Goal: Task Accomplishment & Management: Use online tool/utility

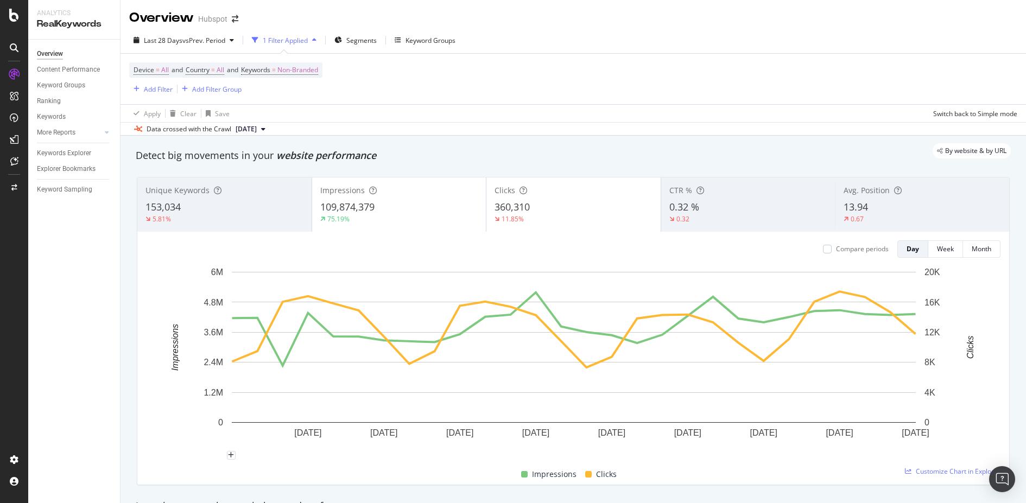
click at [504, 112] on div "Apply Clear Save Switch back to Simple mode" at bounding box center [572, 113] width 905 height 18
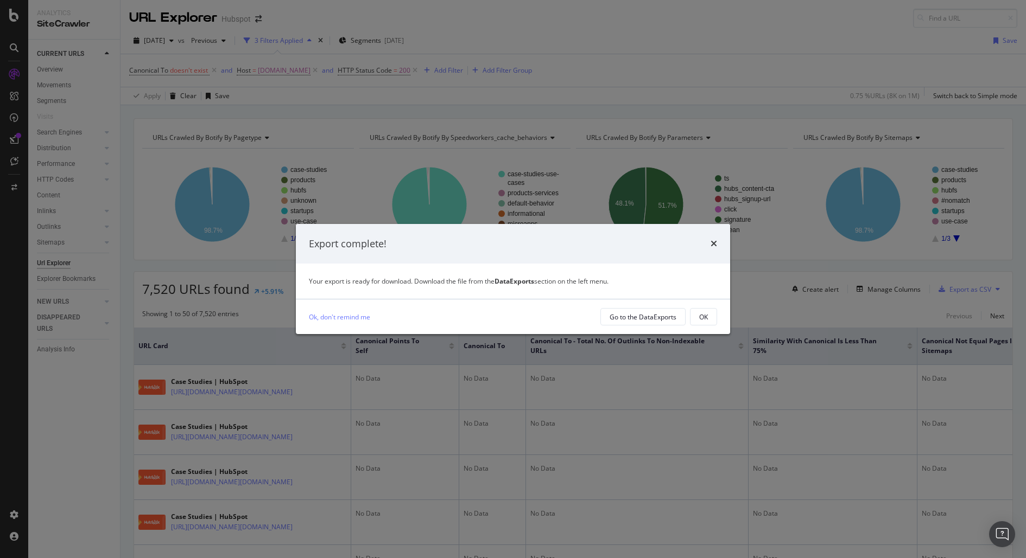
scroll to position [0, 1565]
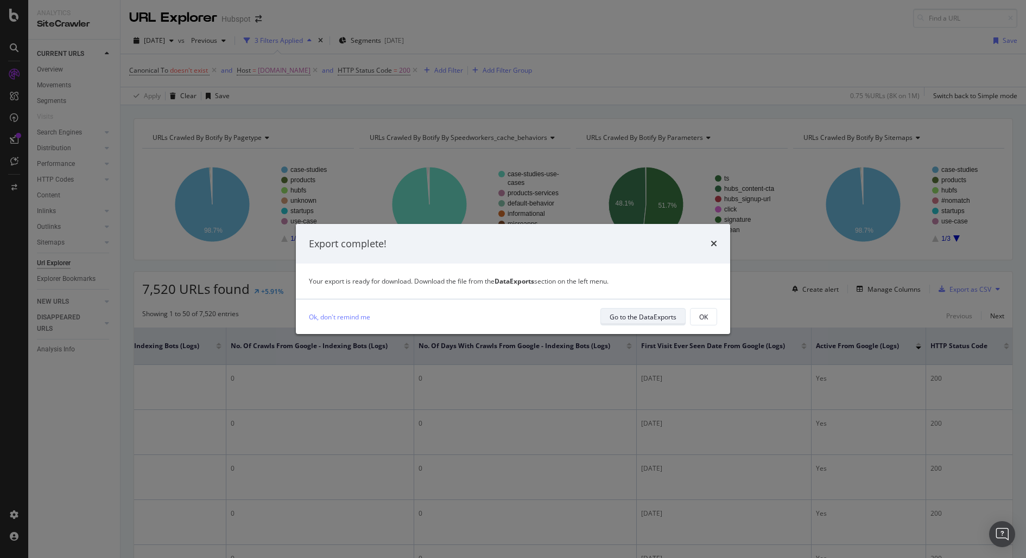
click at [629, 314] on div "Go to the DataExports" at bounding box center [642, 317] width 67 height 9
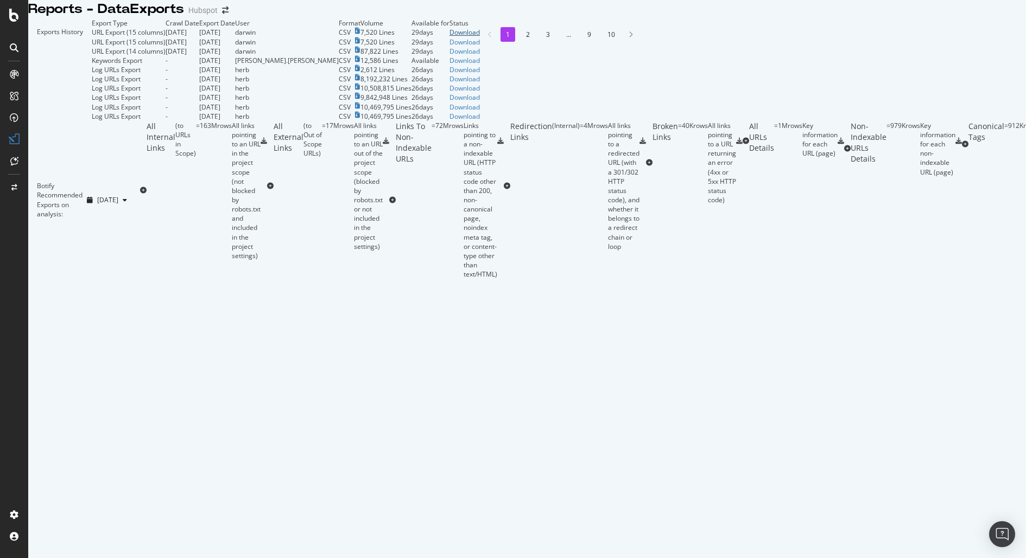
click at [480, 37] on div "Download" at bounding box center [464, 32] width 30 height 9
click at [480, 47] on div "Download" at bounding box center [464, 41] width 30 height 9
click at [480, 56] on div "Download" at bounding box center [464, 51] width 30 height 9
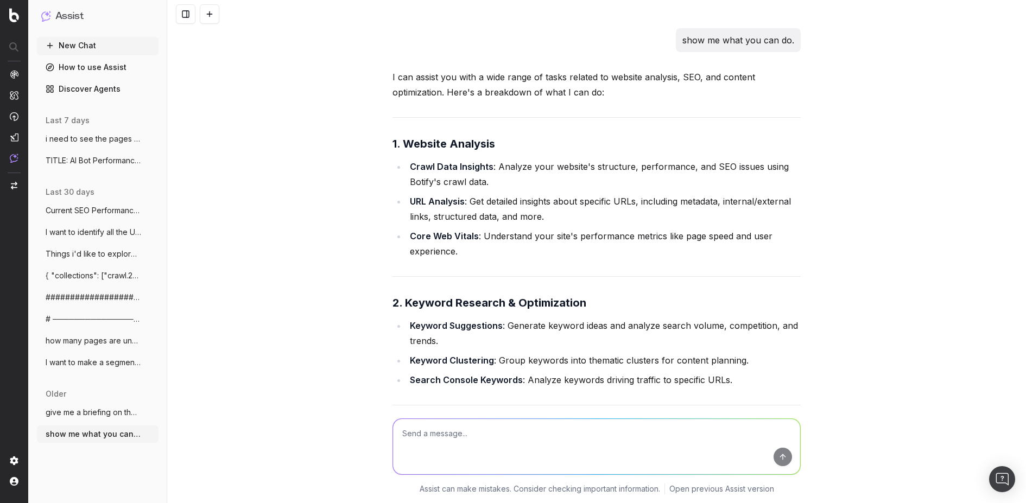
scroll to position [2318, 0]
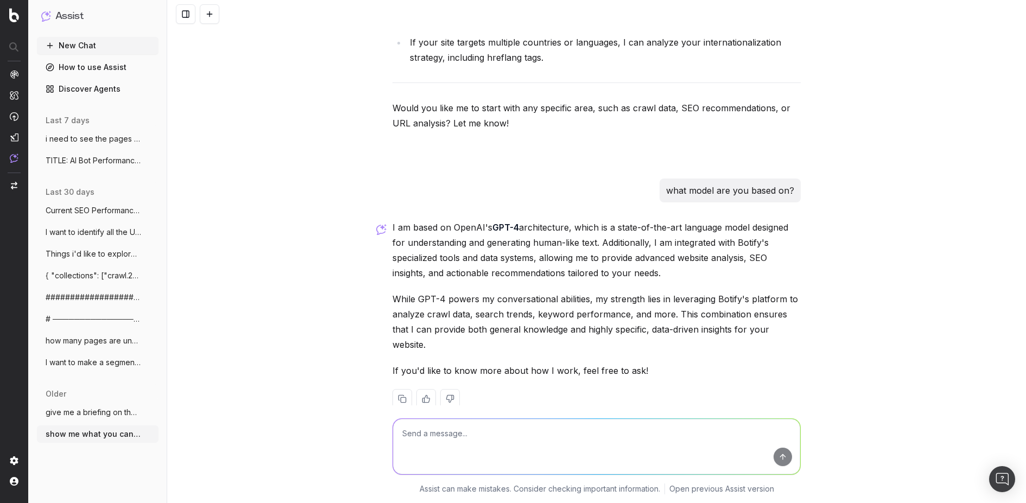
click at [315, 205] on div "show me what you can do. I can assist you with a wide range of tasks related to…" at bounding box center [596, 251] width 858 height 503
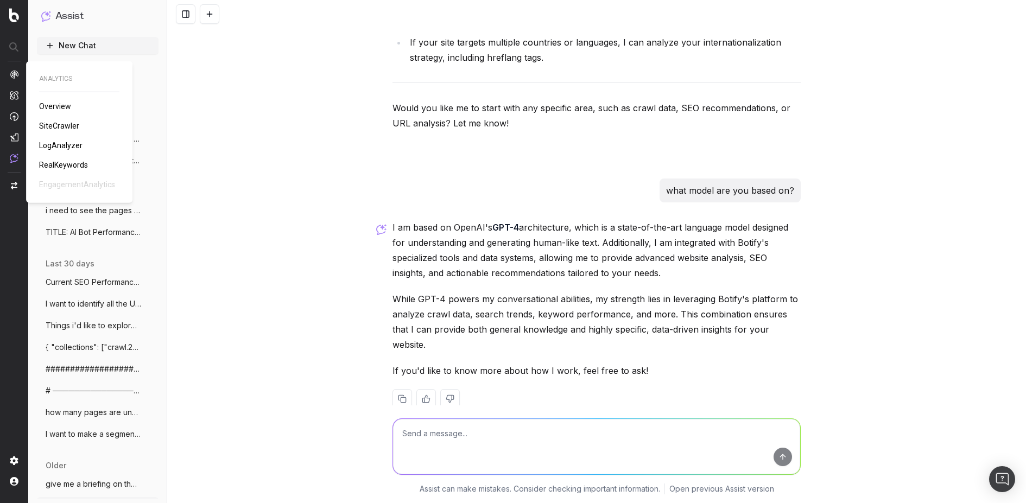
click at [57, 126] on span "SiteCrawler" at bounding box center [59, 126] width 40 height 9
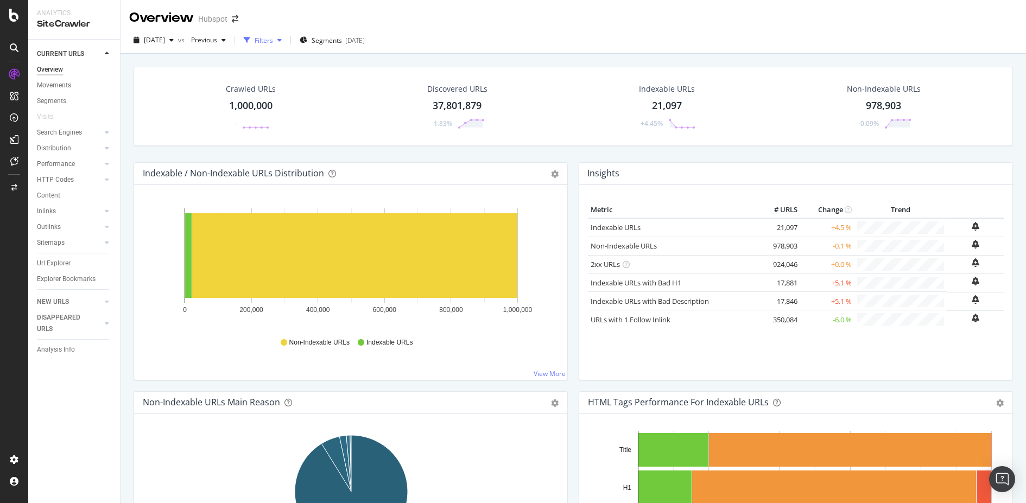
click at [273, 42] on div "Filters" at bounding box center [263, 40] width 18 height 9
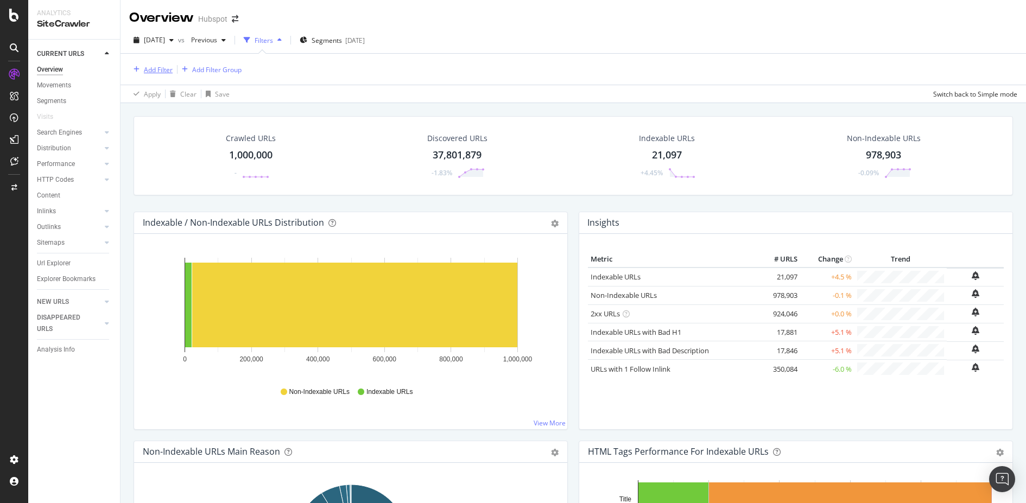
click at [153, 72] on div "Add Filter" at bounding box center [158, 69] width 29 height 9
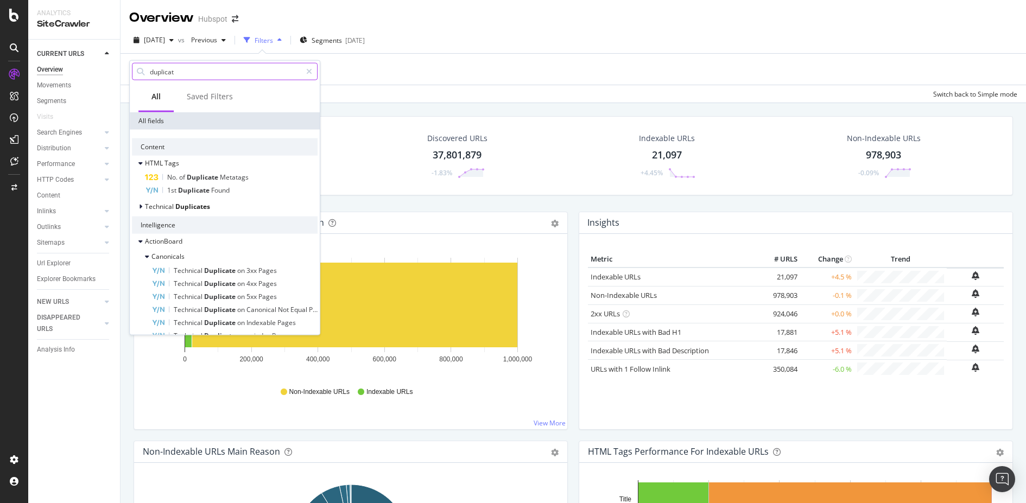
type input "duplicate"
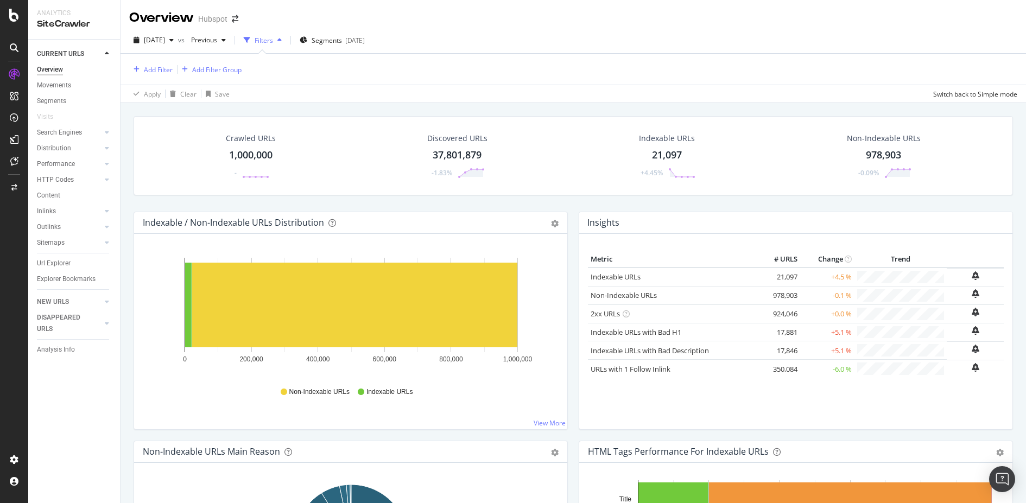
click at [11, 56] on div at bounding box center [14, 50] width 26 height 22
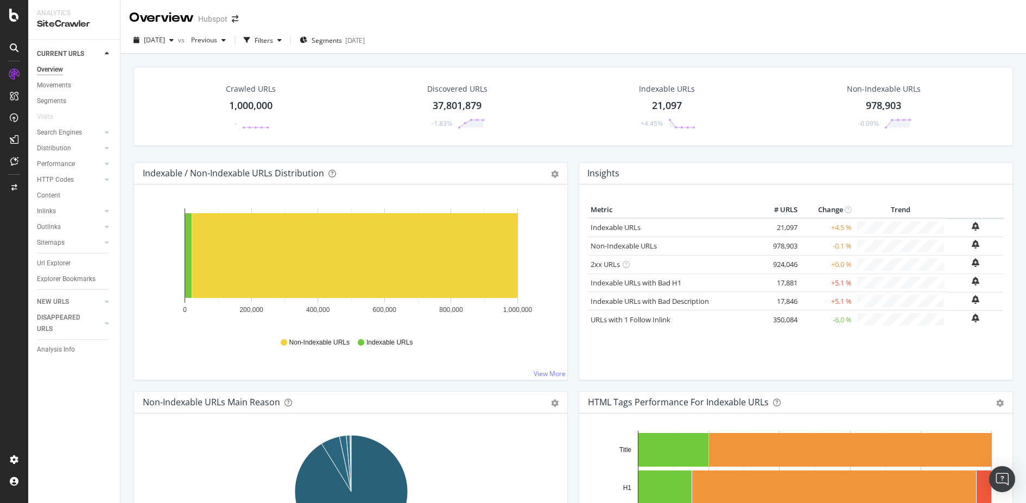
click at [14, 50] on icon at bounding box center [14, 47] width 9 height 9
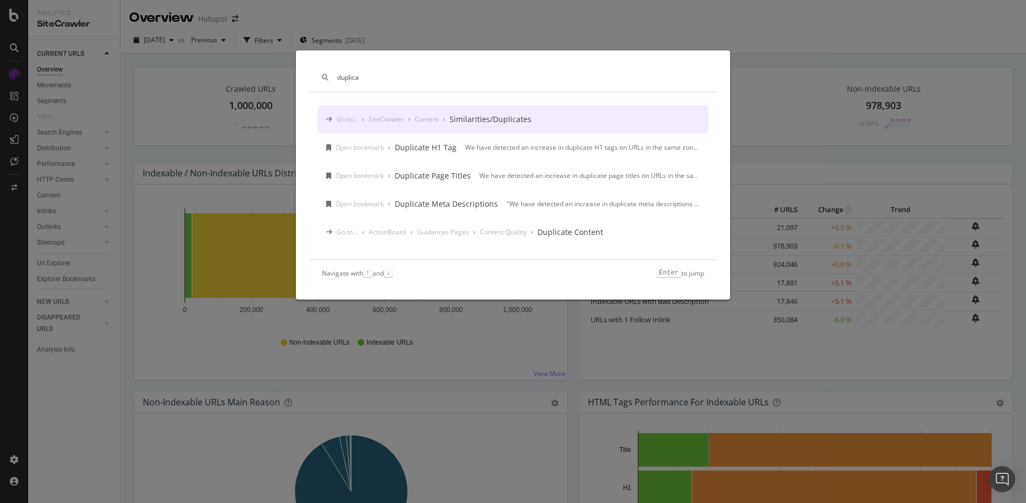
type input "duplica"
click at [552, 123] on div "Go to... › SiteCrawler › Content › Similarities/Duplicates" at bounding box center [512, 119] width 391 height 28
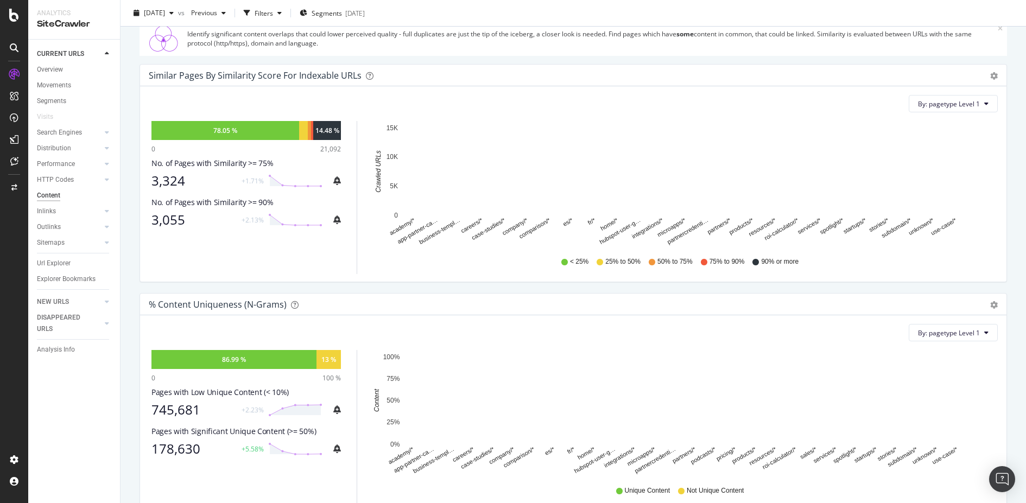
scroll to position [131, 0]
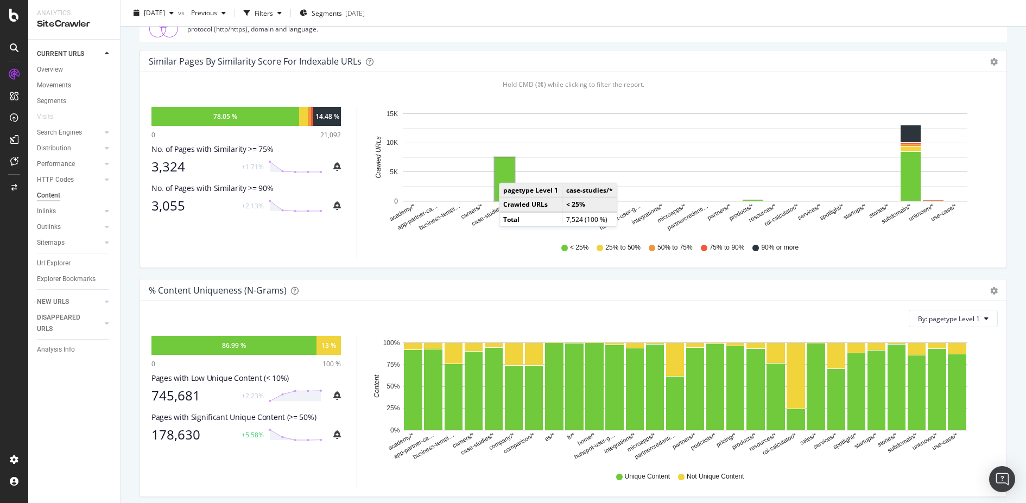
click at [510, 171] on rect "A chart." at bounding box center [504, 178] width 20 height 43
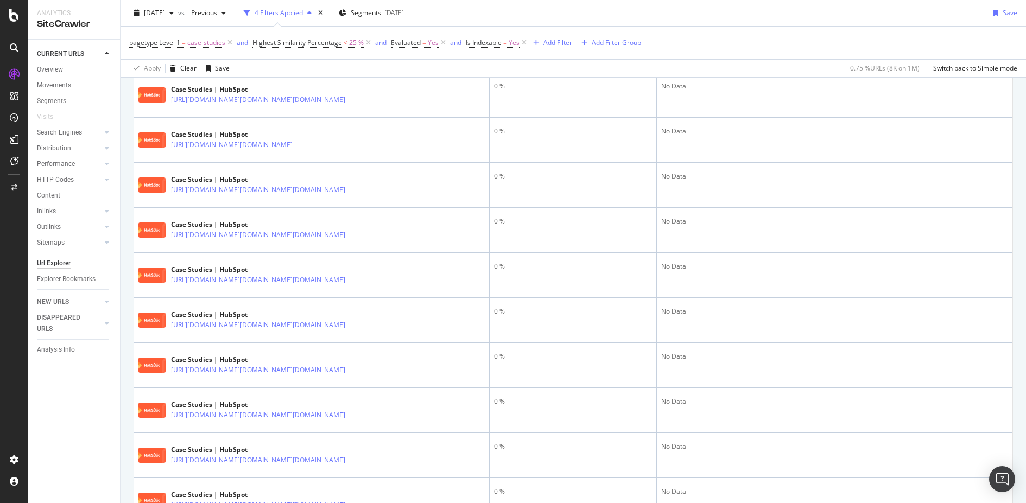
scroll to position [1686, 0]
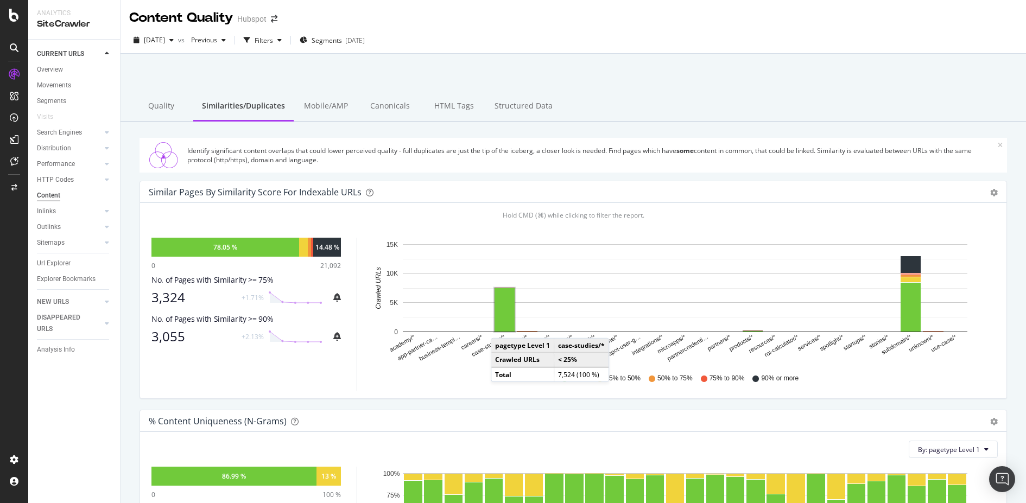
click at [501, 327] on rect "A chart." at bounding box center [504, 309] width 20 height 43
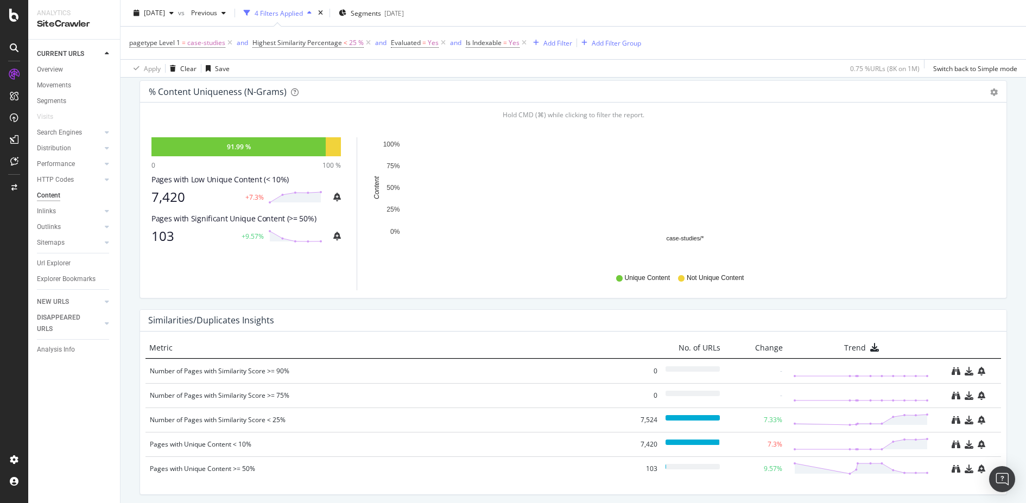
scroll to position [419, 0]
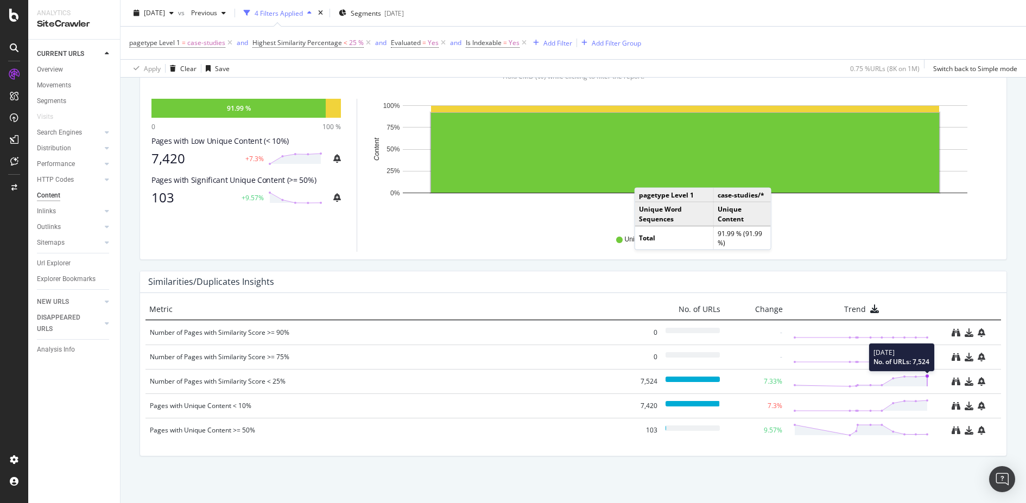
click at [924, 376] on polygon at bounding box center [860, 381] width 132 height 10
click at [250, 381] on div "Number of Pages with Similarity Score < 25%" at bounding box center [386, 381] width 472 height 11
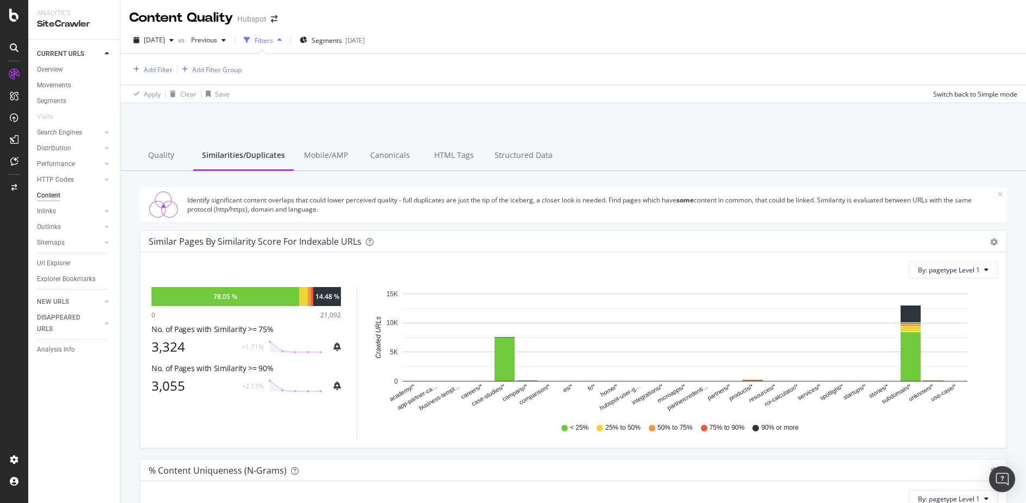
click at [620, 142] on div "Quality Similarities/Duplicates Mobile/AMP Canonicals HTML Tags Structured Data" at bounding box center [572, 156] width 905 height 30
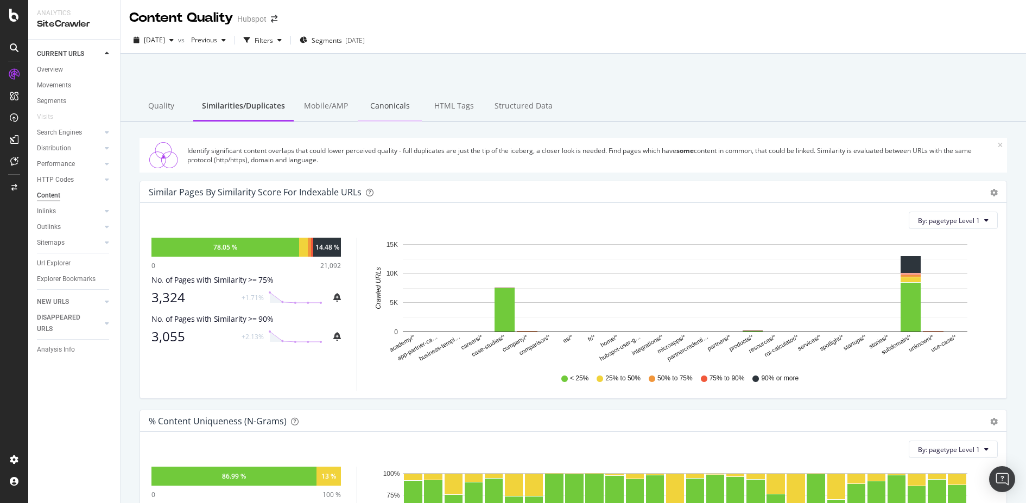
click at [380, 108] on div "Canonicals" at bounding box center [390, 107] width 64 height 30
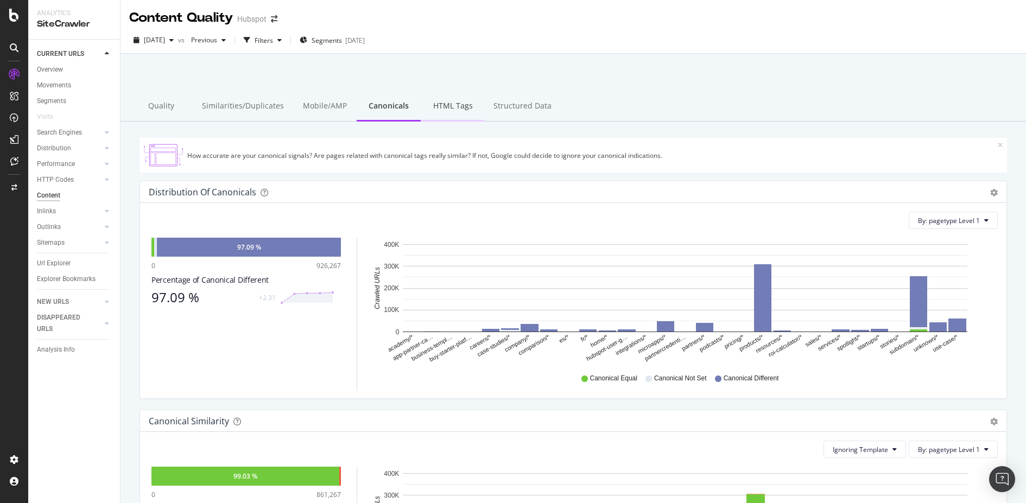
click at [443, 105] on div "HTML Tags" at bounding box center [453, 107] width 64 height 30
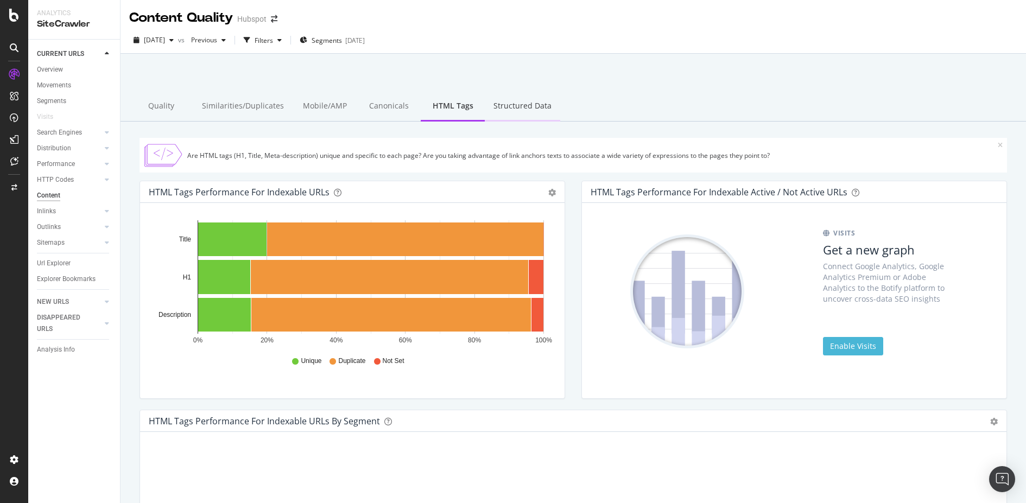
click at [517, 104] on div "Structured Data" at bounding box center [522, 107] width 75 height 30
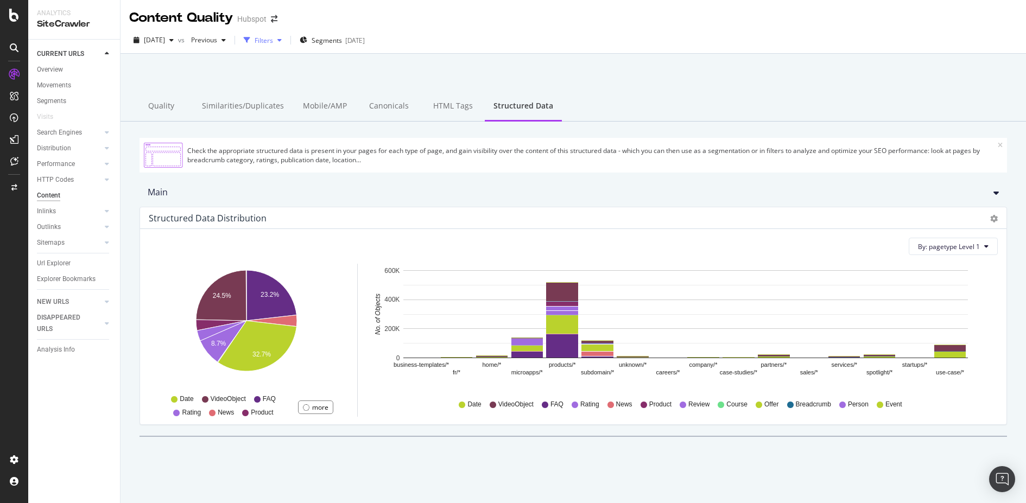
click at [273, 43] on div "Filters" at bounding box center [263, 40] width 18 height 9
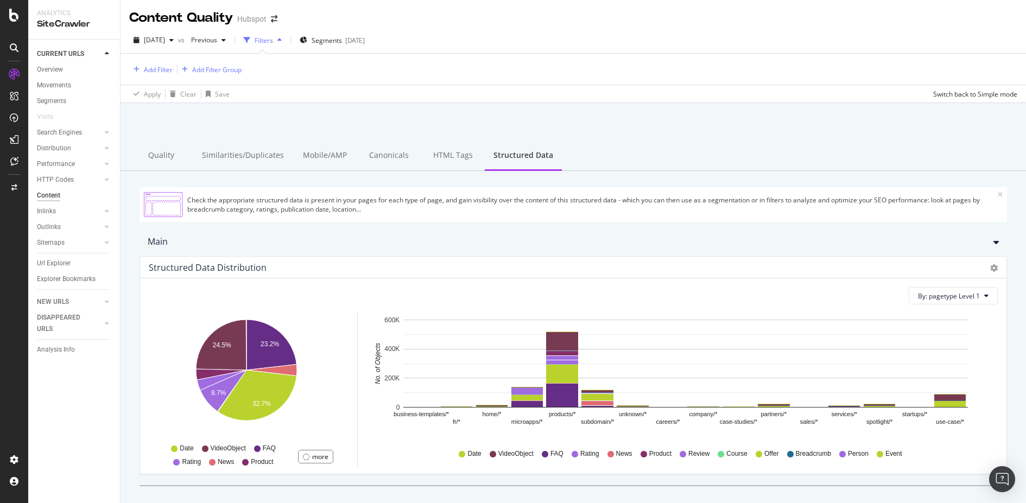
click at [282, 37] on icon "button" at bounding box center [279, 40] width 4 height 7
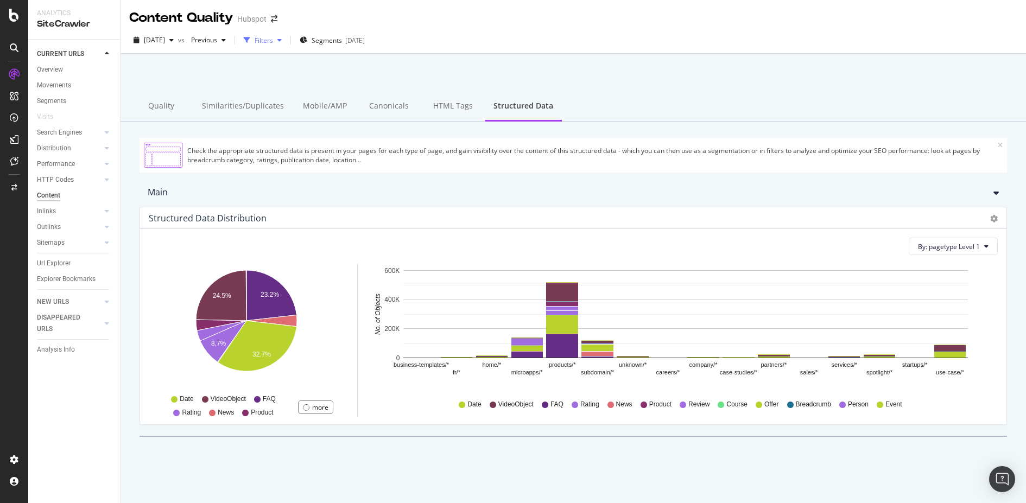
click at [273, 43] on div "Filters" at bounding box center [263, 40] width 18 height 9
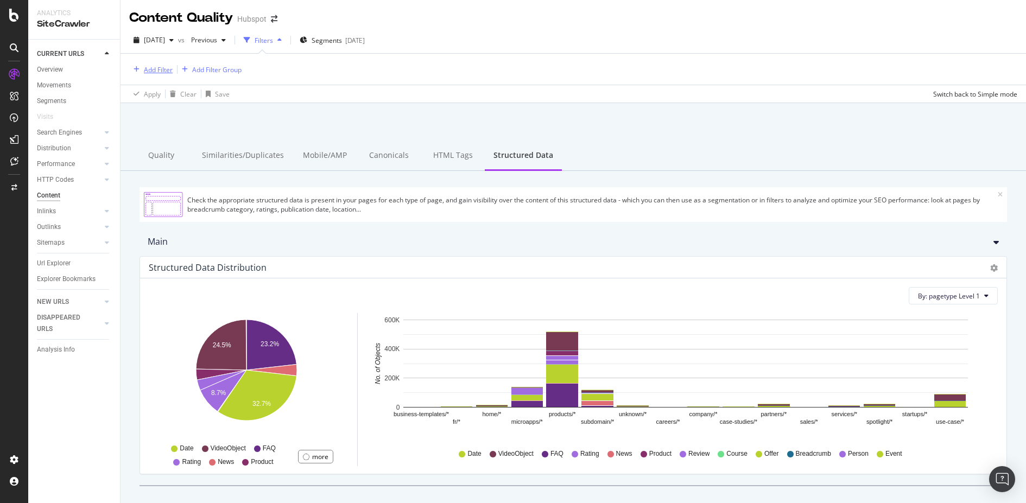
click at [162, 72] on div "Add Filter" at bounding box center [158, 69] width 29 height 9
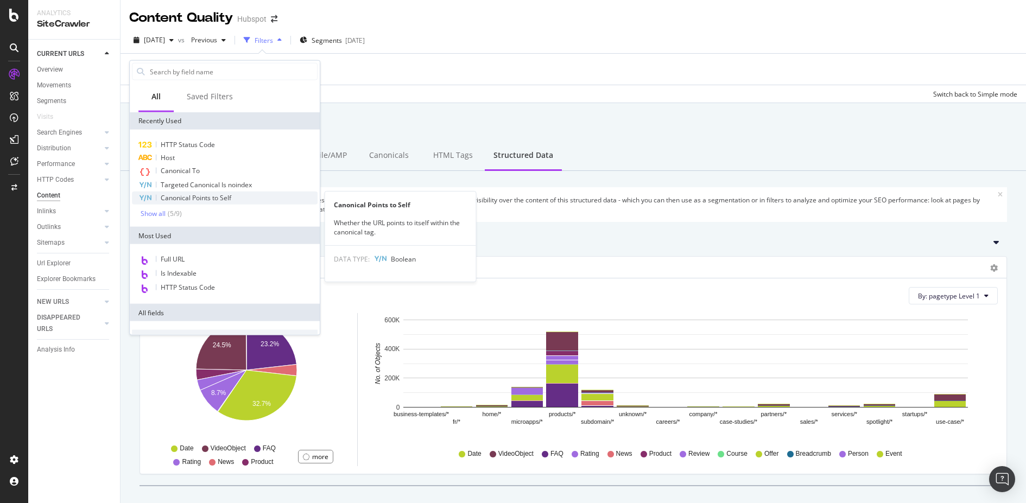
click at [245, 193] on div "Canonical Points to Self" at bounding box center [225, 198] width 186 height 13
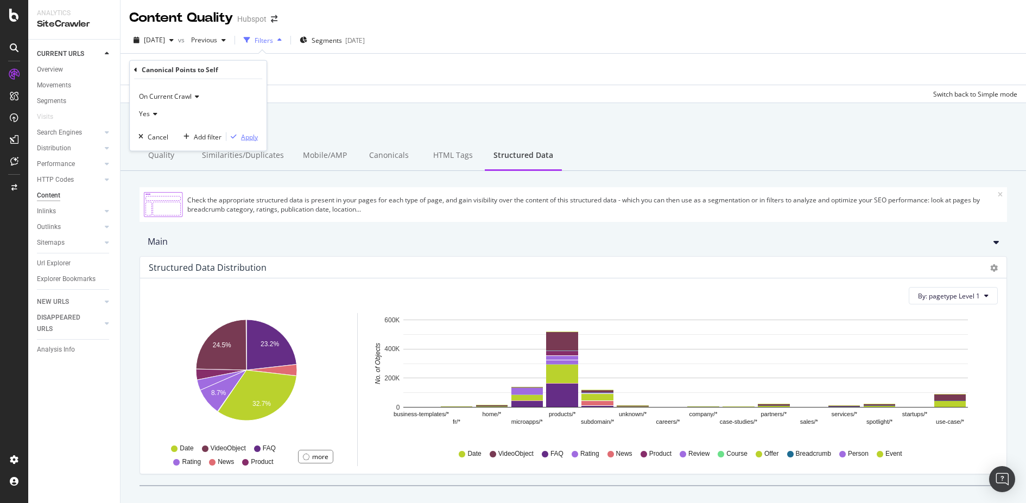
click at [253, 138] on div "Apply" at bounding box center [249, 136] width 17 height 9
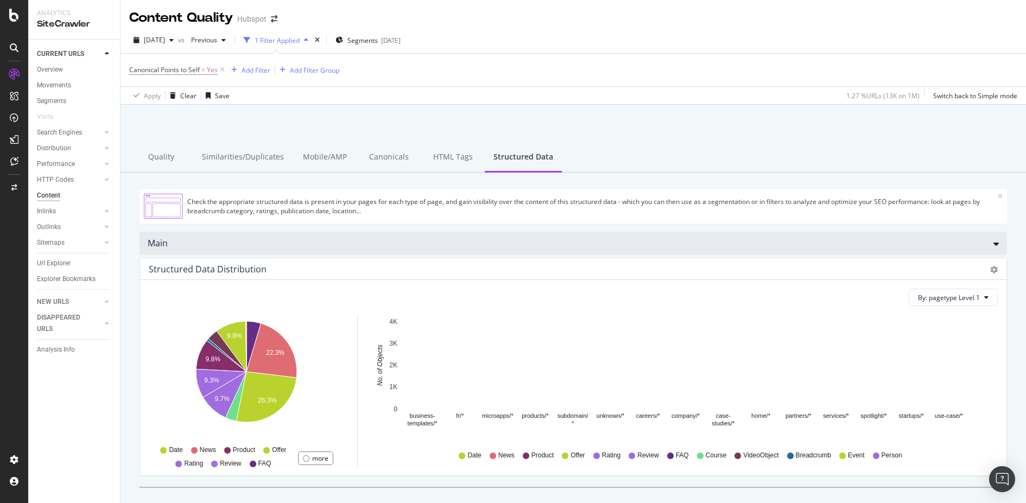
scroll to position [46, 0]
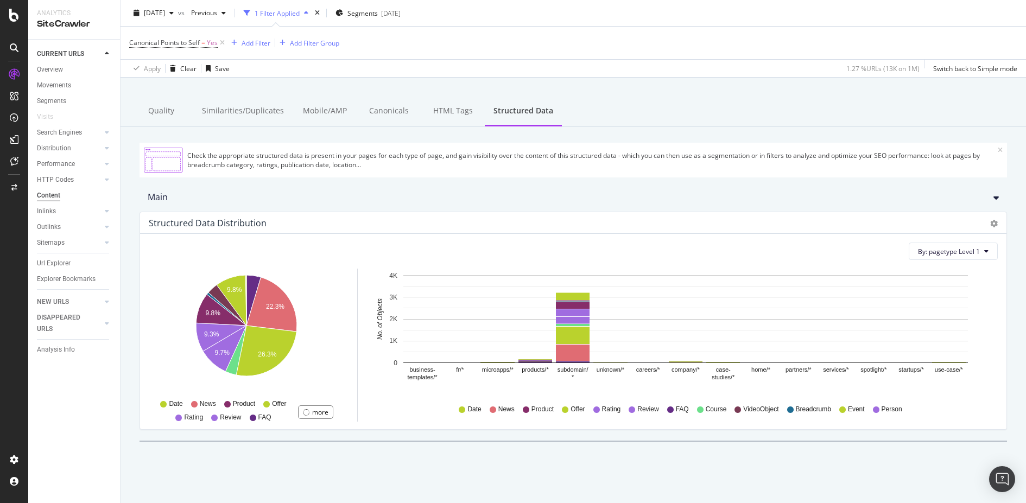
click at [728, 362] on icon "business- templates/* fr/* microapps/* products/* subdomain/ * unknown/* career…" at bounding box center [684, 332] width 627 height 126
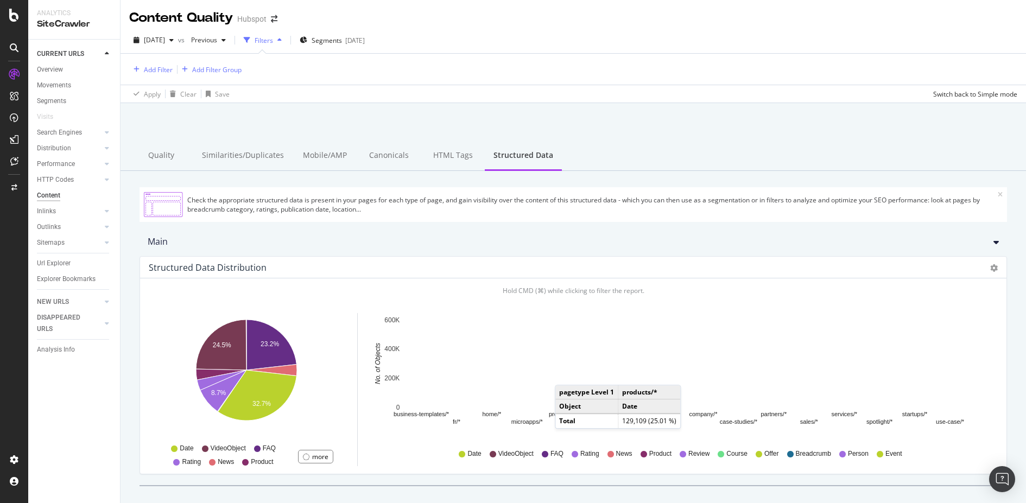
scroll to position [44, 0]
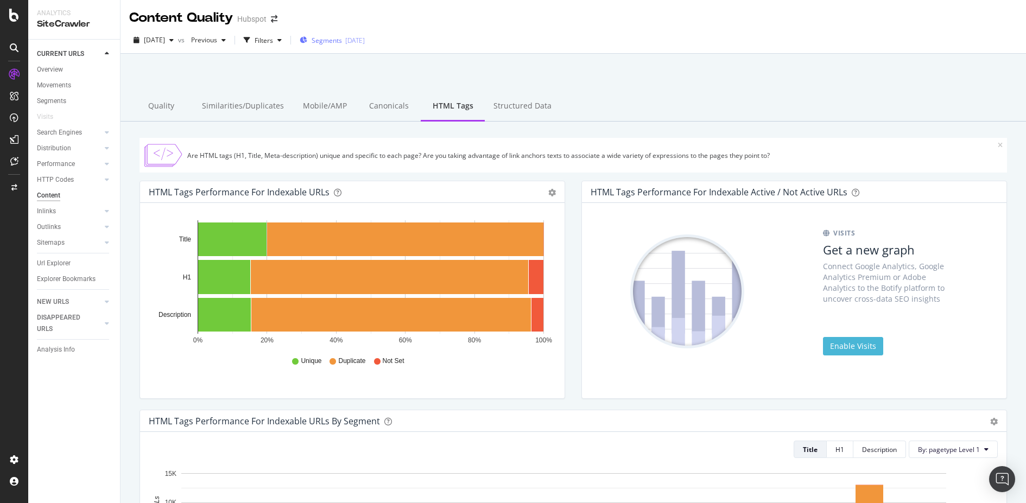
click at [340, 42] on span "Segments" at bounding box center [326, 40] width 30 height 9
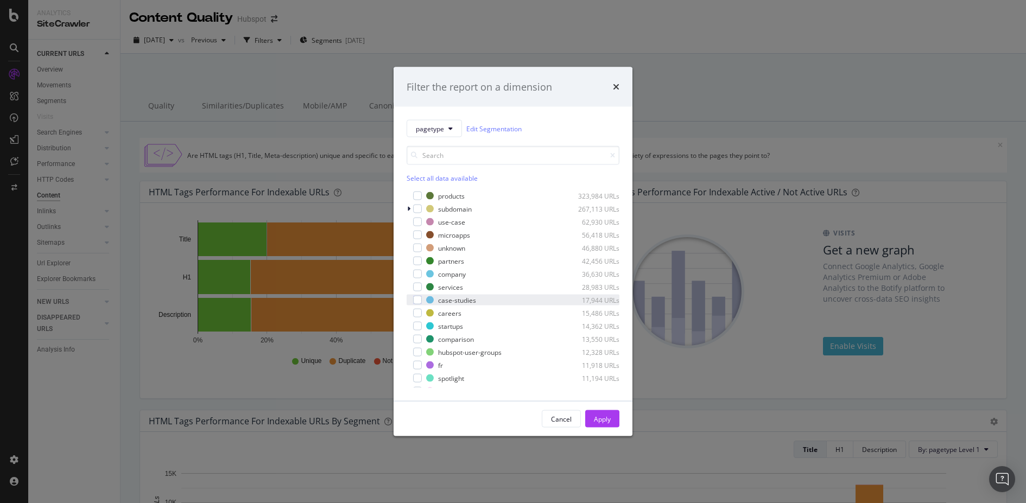
click at [423, 302] on div "case-studies 17,944 URLs" at bounding box center [512, 300] width 213 height 11
click at [603, 415] on div "Apply" at bounding box center [602, 418] width 17 height 9
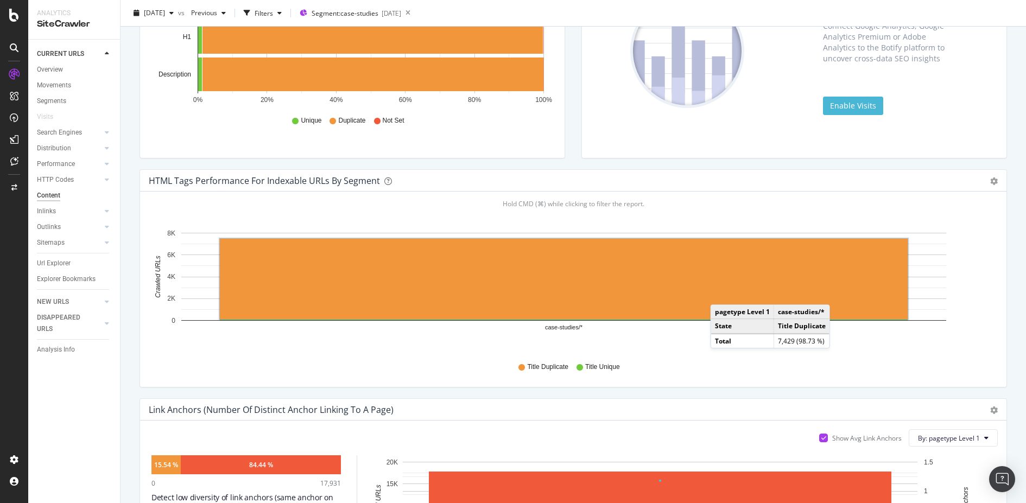
scroll to position [264, 0]
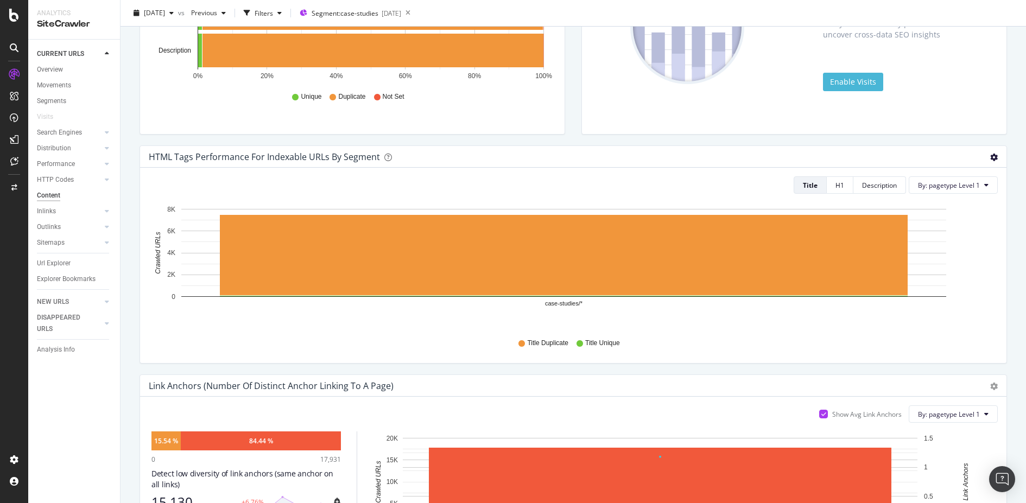
click at [995, 156] on icon "gear" at bounding box center [994, 158] width 8 height 8
click at [749, 161] on div "HTML Tags Performance for Indexable URLs by Segment" at bounding box center [561, 156] width 825 height 11
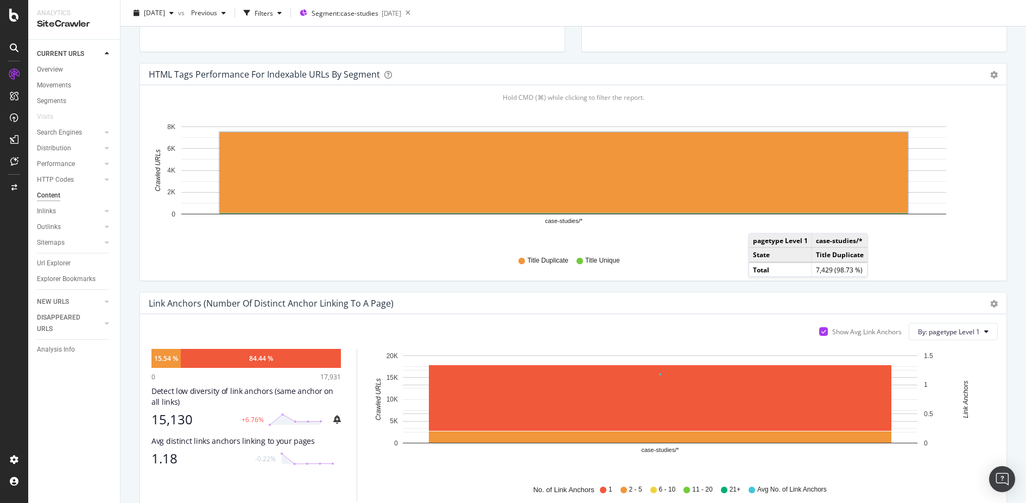
scroll to position [0, 0]
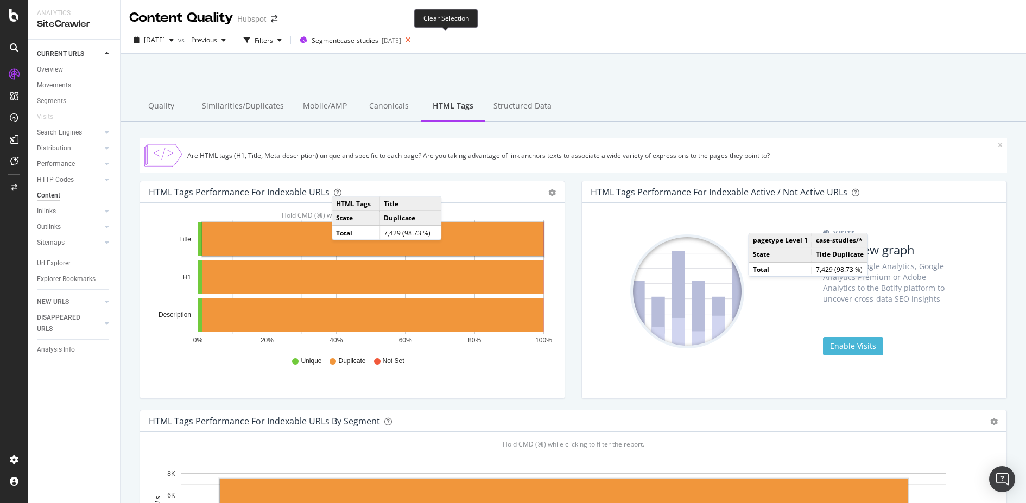
click at [415, 45] on icon at bounding box center [408, 40] width 14 height 15
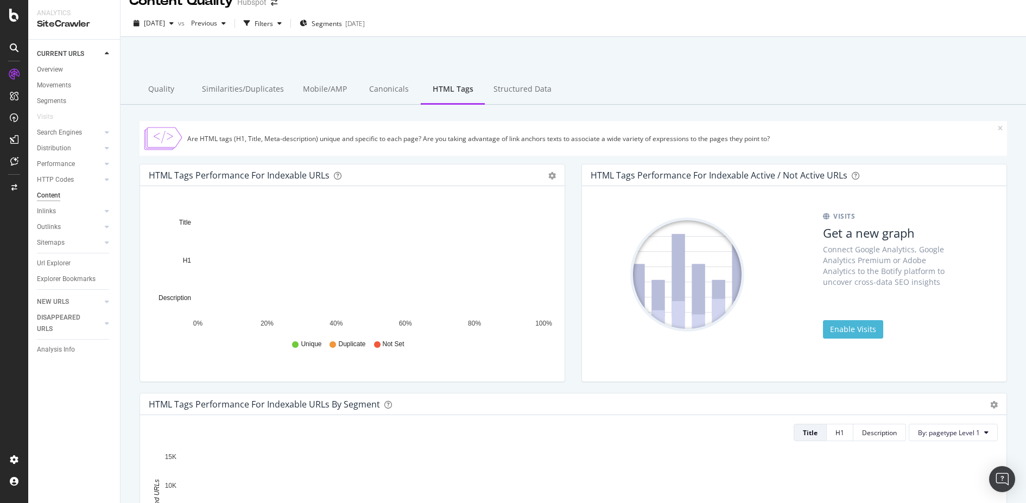
scroll to position [17, 0]
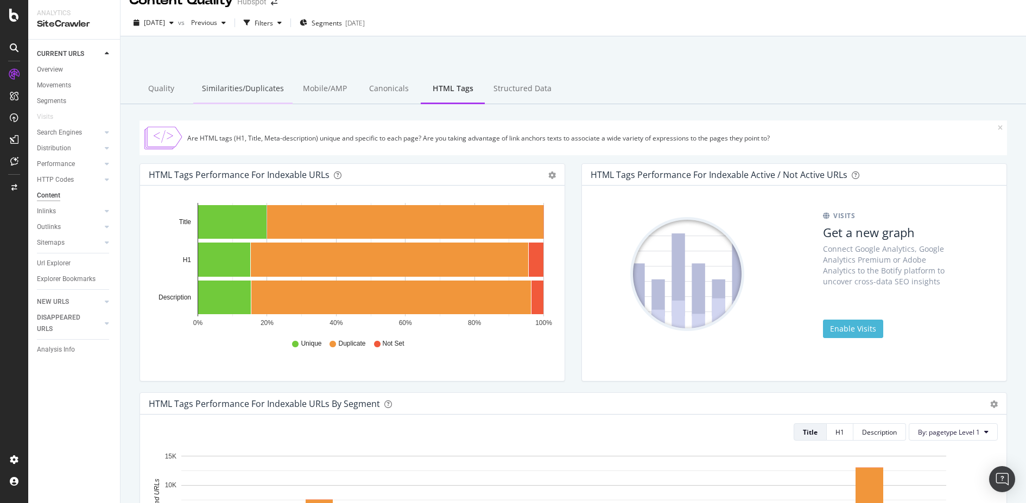
click at [232, 75] on div "Similarities/Duplicates" at bounding box center [242, 89] width 99 height 30
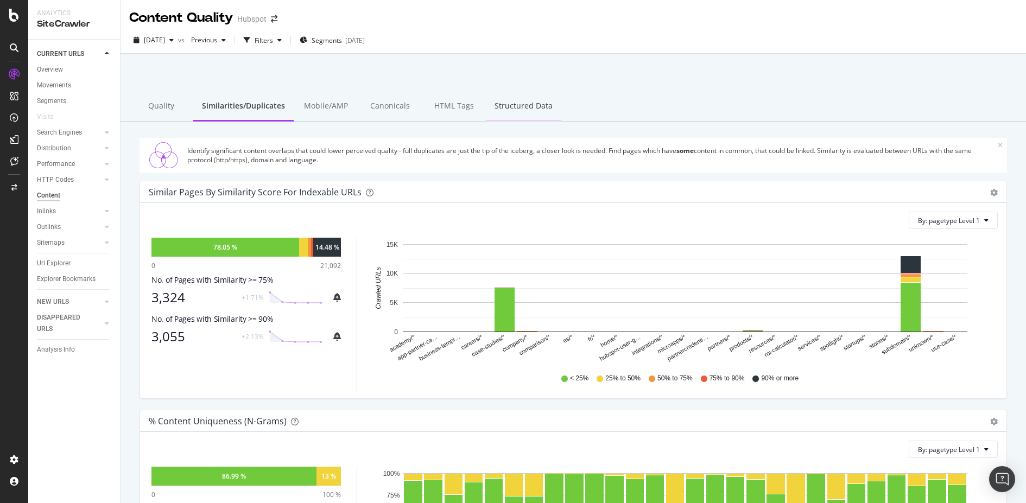
click at [521, 99] on div "Structured Data" at bounding box center [523, 107] width 75 height 30
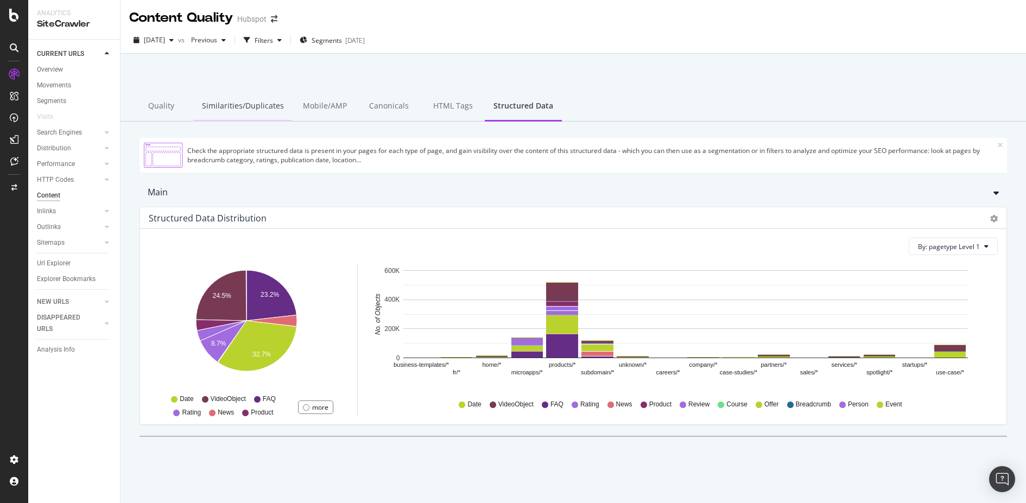
click at [211, 113] on div "Similarities/Duplicates" at bounding box center [242, 107] width 99 height 30
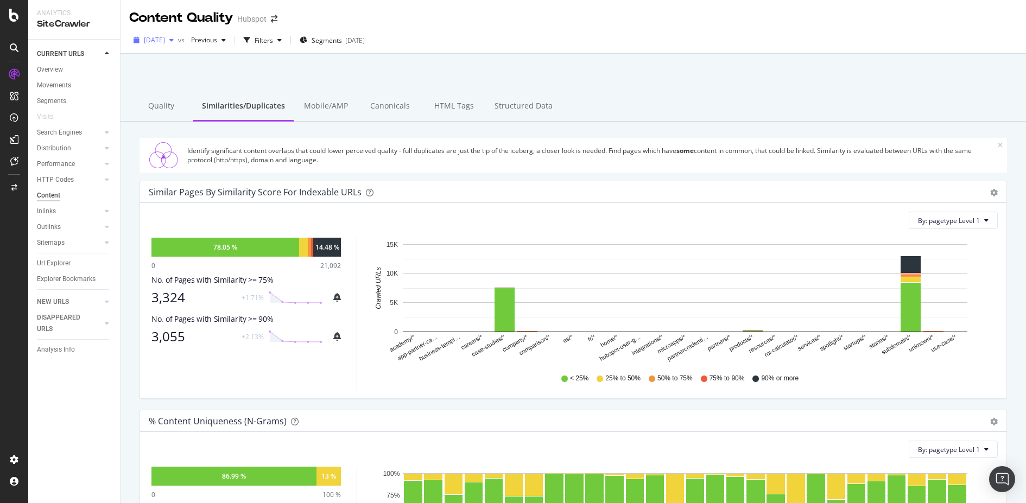
click at [178, 41] on div "button" at bounding box center [171, 40] width 13 height 7
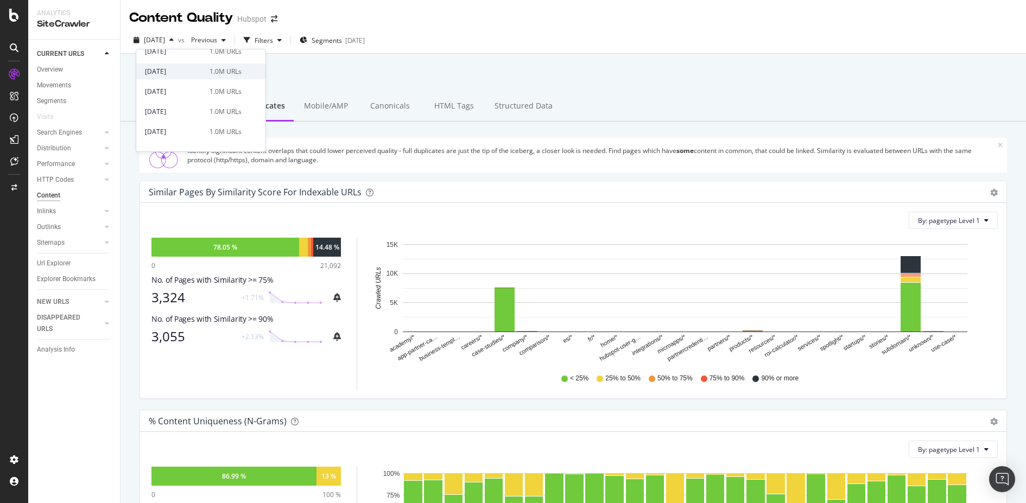
scroll to position [67, 0]
click at [228, 89] on div "1.0M URLs" at bounding box center [225, 93] width 32 height 10
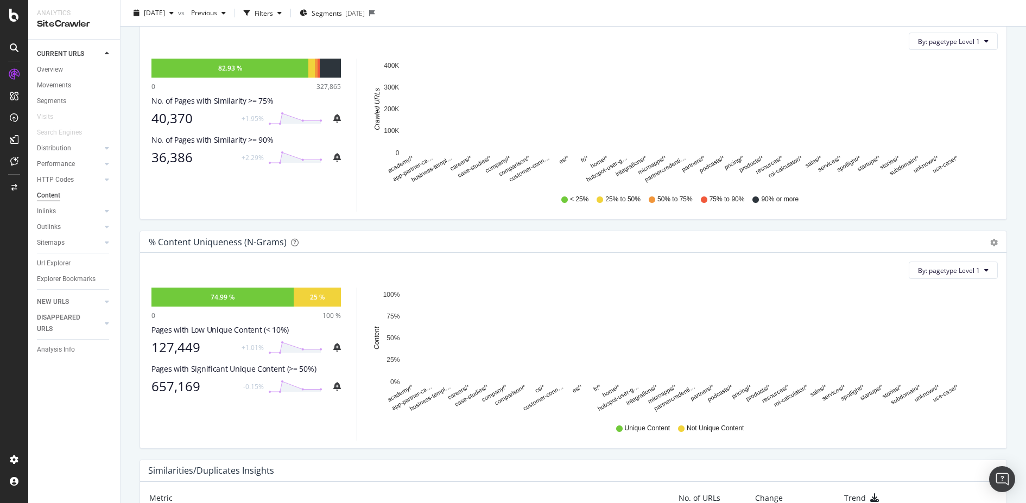
scroll to position [175, 0]
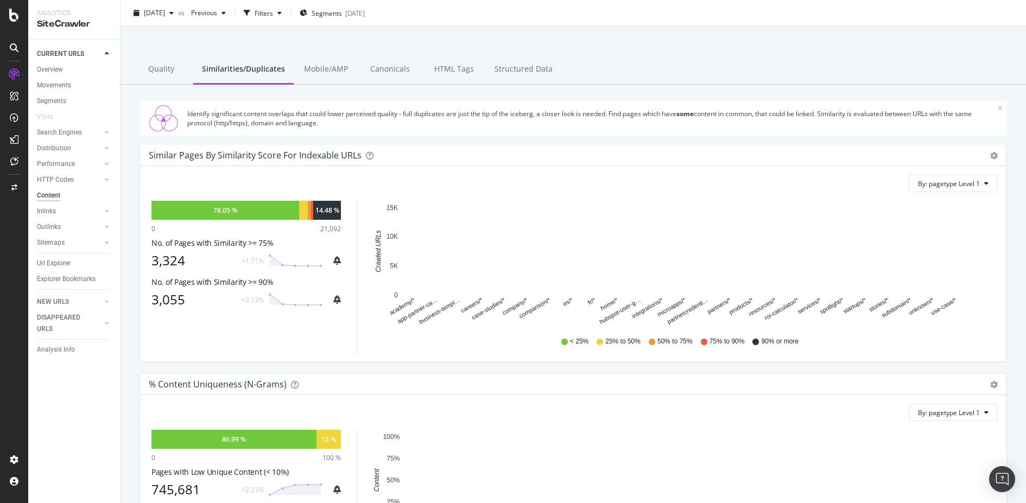
scroll to position [39, 0]
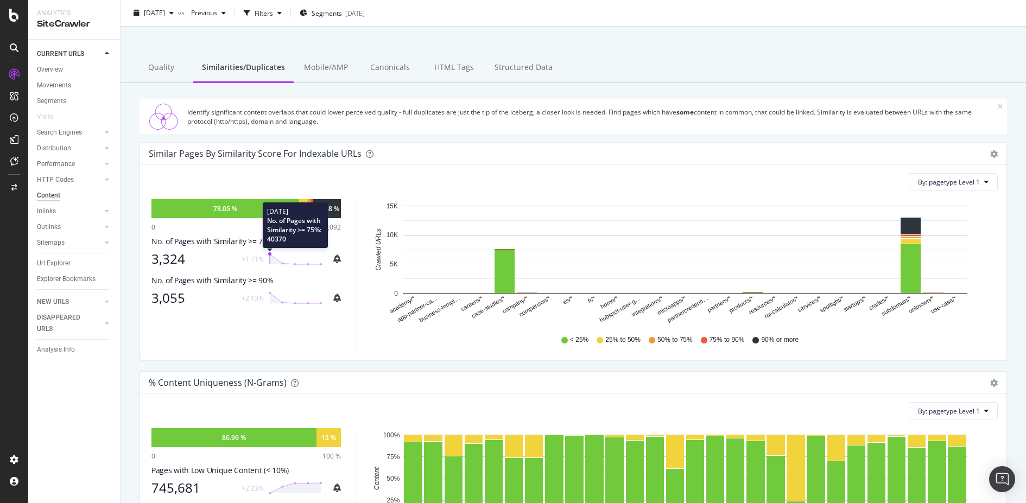
click at [269, 257] on icon at bounding box center [295, 259] width 54 height 14
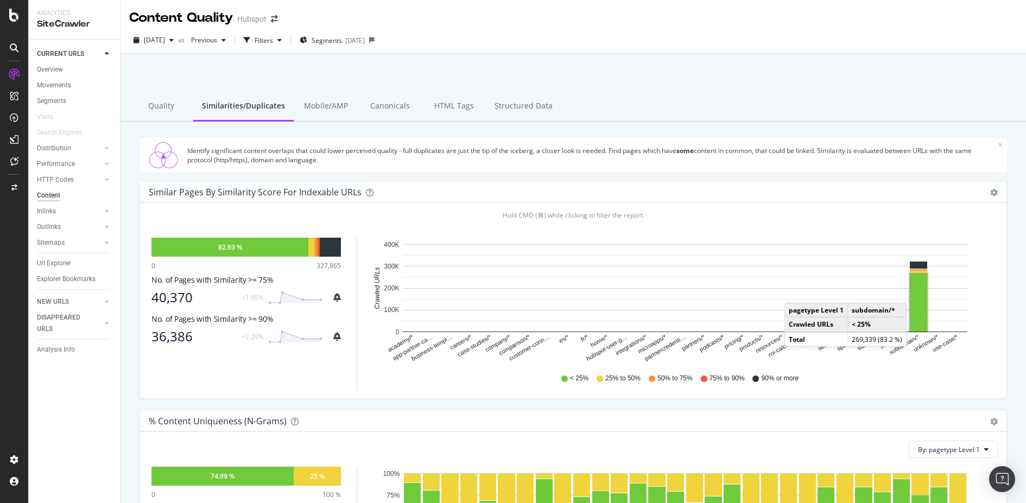
click at [918, 291] on rect "A chart." at bounding box center [917, 302] width 17 height 58
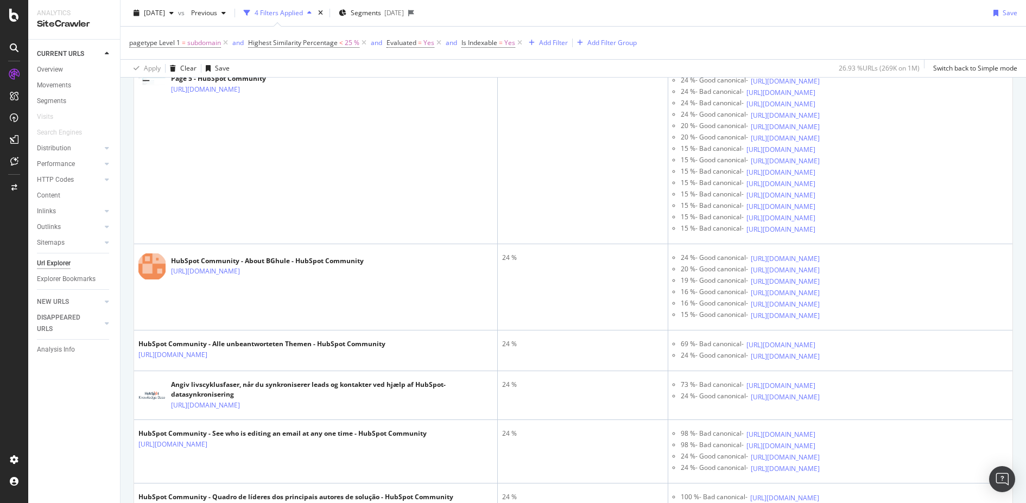
scroll to position [811, 0]
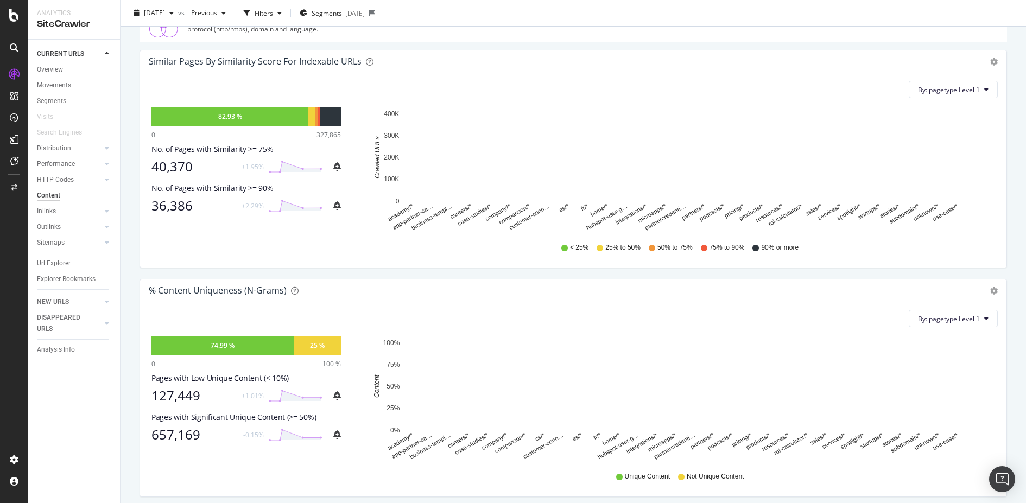
scroll to position [133, 0]
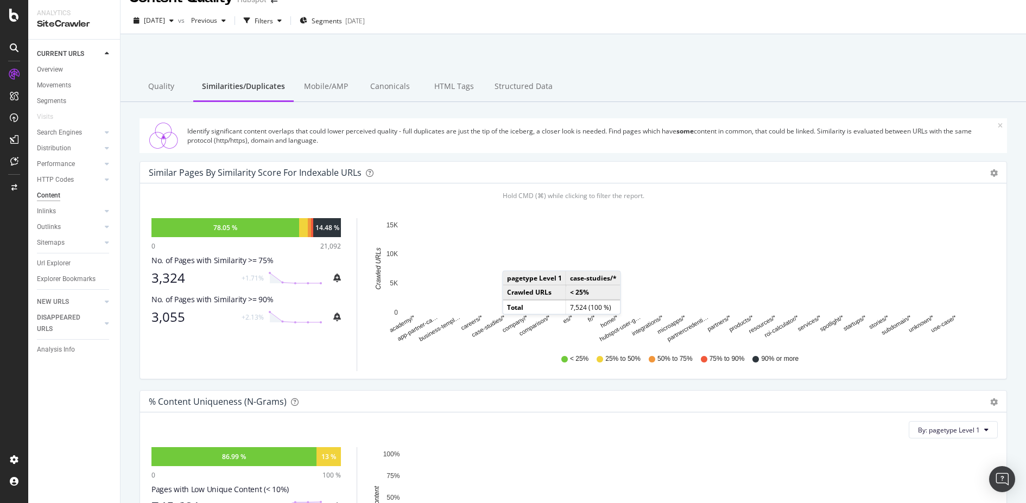
scroll to position [16, 0]
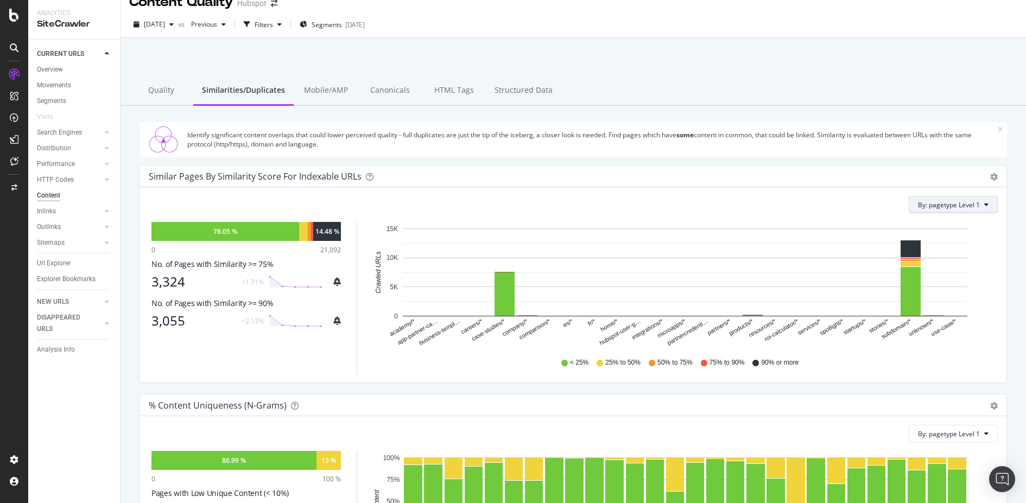
click at [952, 207] on span "By: pagetype Level 1" at bounding box center [949, 204] width 62 height 9
click at [937, 278] on div "All Dimensions" at bounding box center [929, 282] width 135 height 18
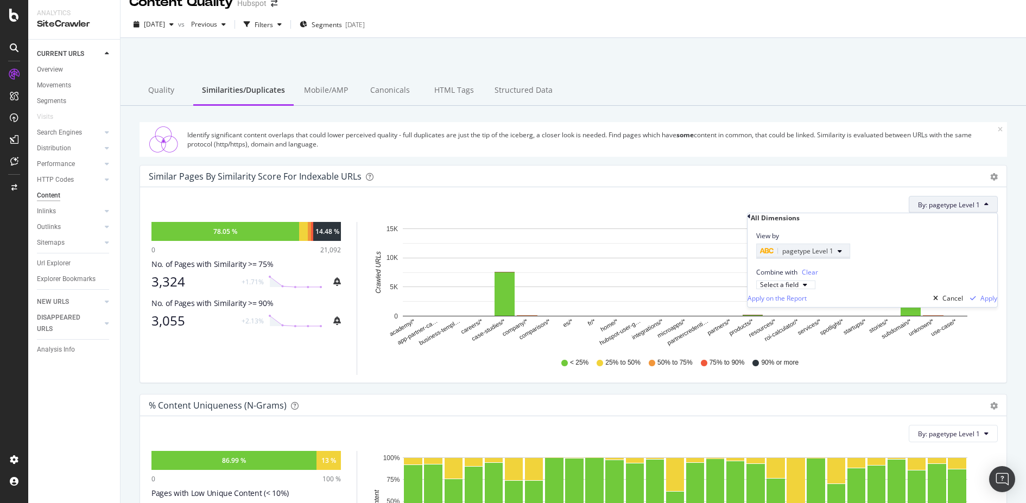
click at [833, 258] on div "pagetype Level 1" at bounding box center [796, 251] width 73 height 13
click at [959, 259] on div "View by pagetype Level 1" at bounding box center [872, 240] width 250 height 36
click at [798, 288] on div "Select a field" at bounding box center [779, 285] width 39 height 7
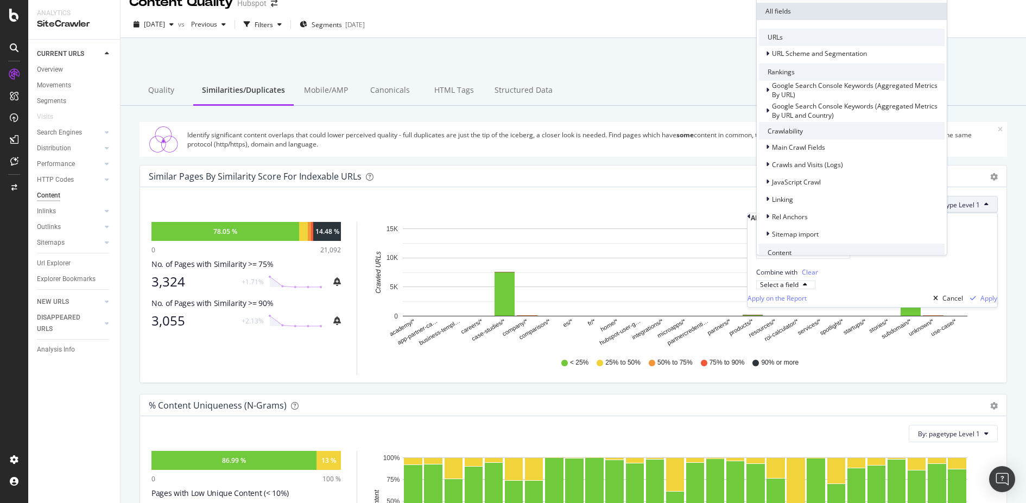
click at [995, 253] on div "View by pagetype Level 1" at bounding box center [872, 240] width 250 height 36
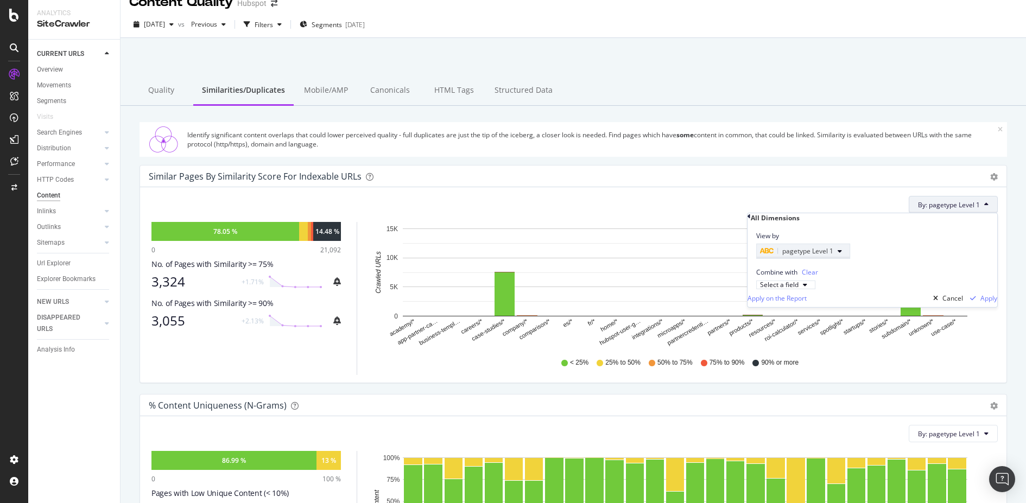
click at [846, 254] on div "pagetype Level 1" at bounding box center [803, 251] width 86 height 13
click at [795, 336] on div "Level 2" at bounding box center [826, 343] width 116 height 14
click at [980, 303] on div "Apply" at bounding box center [988, 298] width 17 height 9
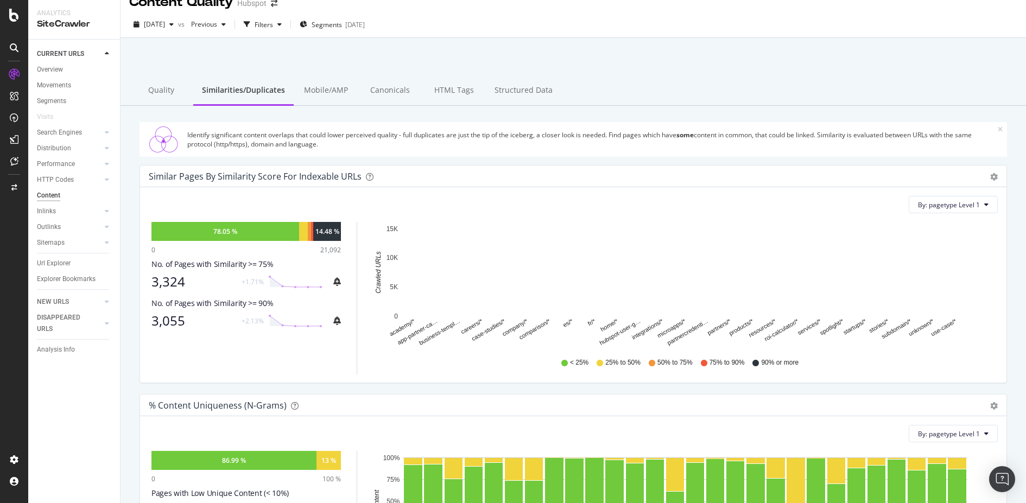
scroll to position [0, 0]
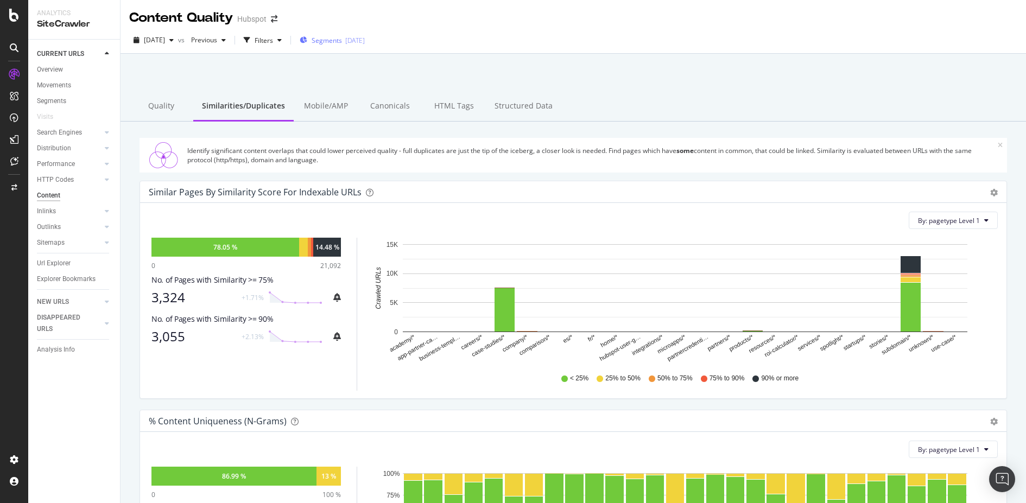
click at [365, 44] on div "[DATE]" at bounding box center [355, 40] width 20 height 9
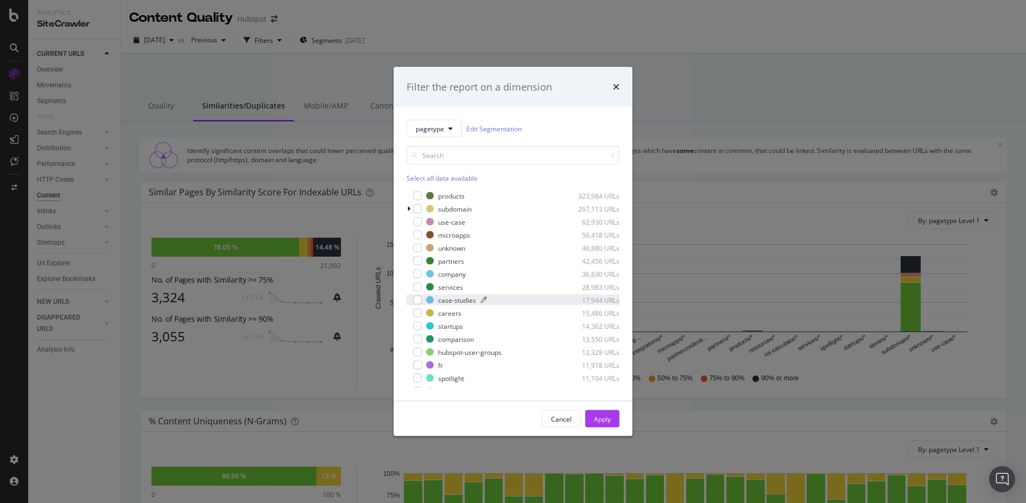
click at [451, 301] on div "case-studies" at bounding box center [457, 299] width 38 height 9
click at [615, 416] on button "Apply" at bounding box center [602, 418] width 34 height 17
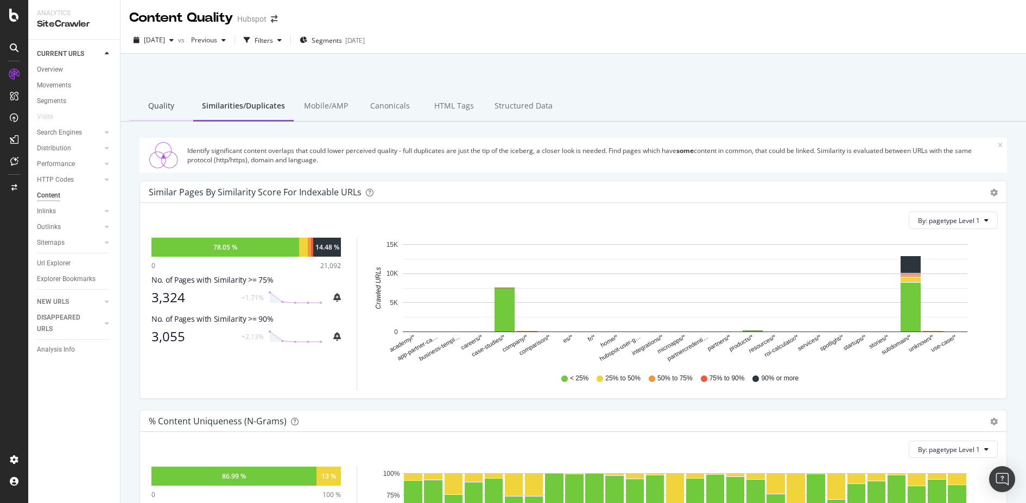
click at [156, 105] on div "Quality" at bounding box center [161, 107] width 64 height 30
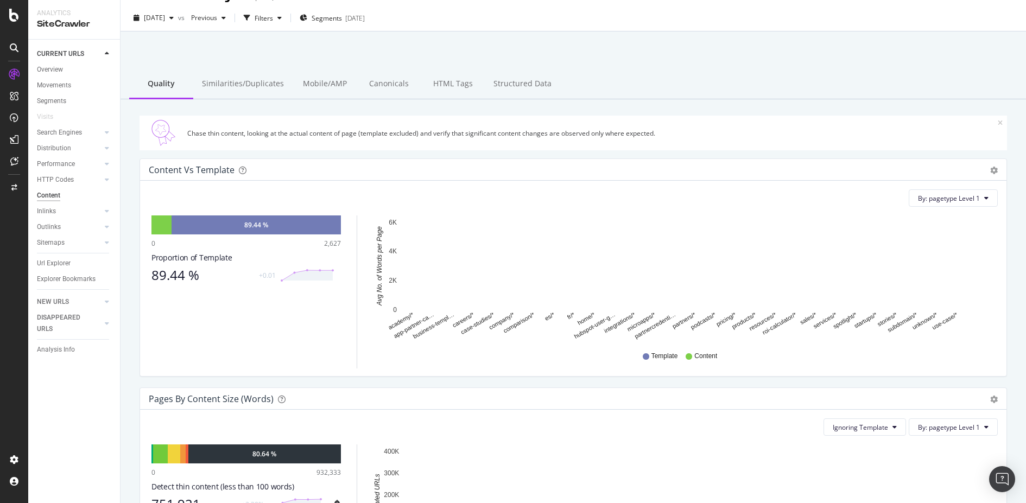
scroll to position [23, 0]
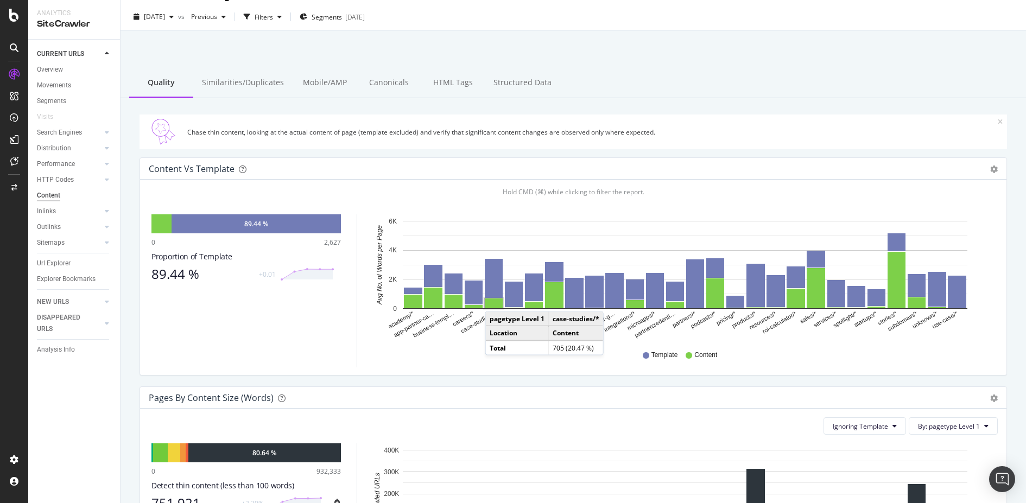
click at [495, 301] on rect "A chart." at bounding box center [494, 303] width 18 height 10
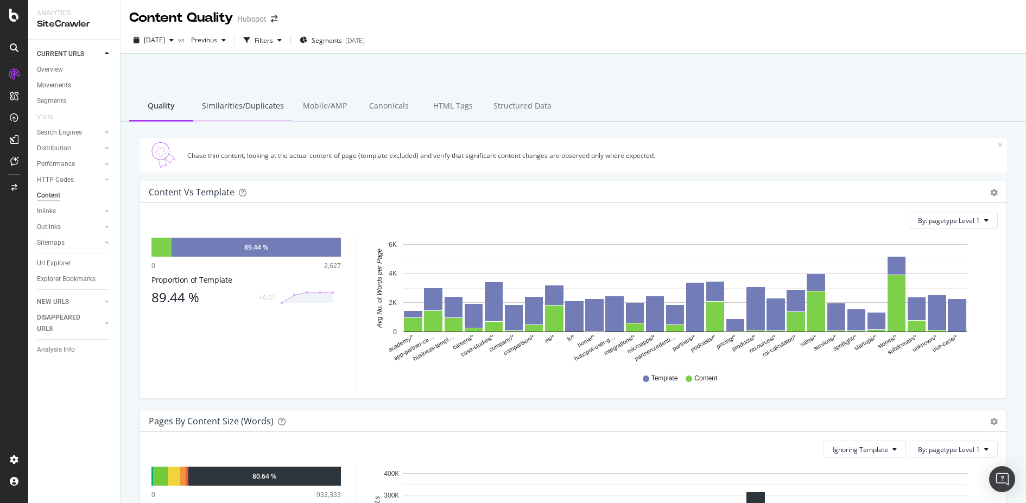
click at [248, 113] on div "Similarities/Duplicates" at bounding box center [242, 107] width 99 height 30
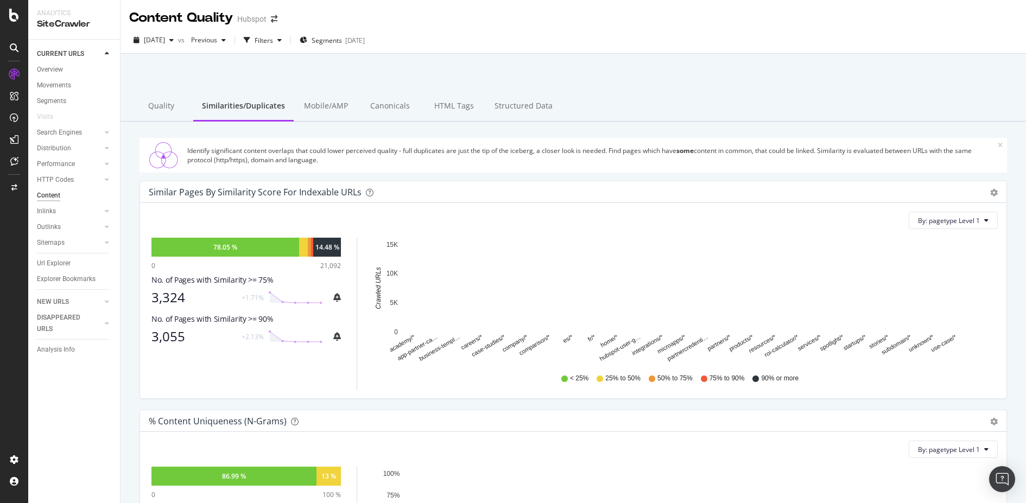
scroll to position [45, 0]
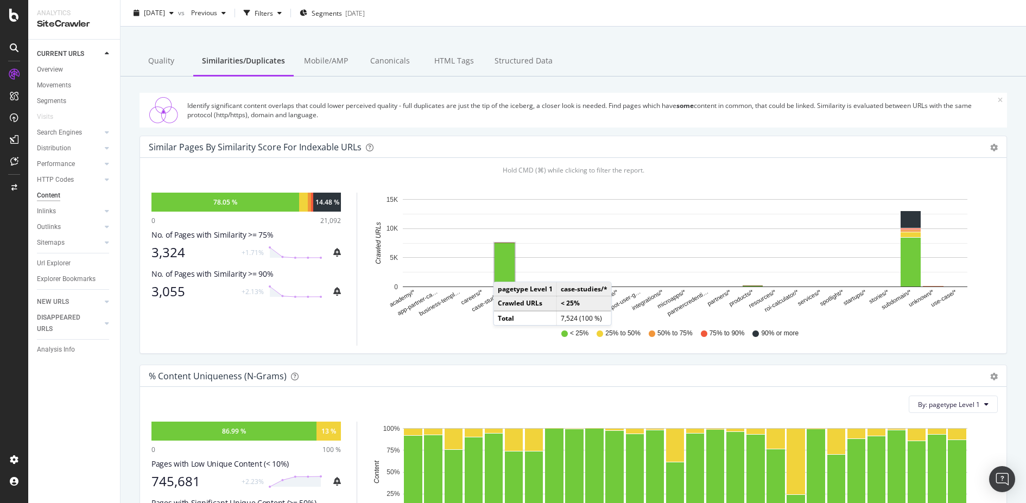
click at [504, 270] on rect "A chart." at bounding box center [504, 264] width 20 height 43
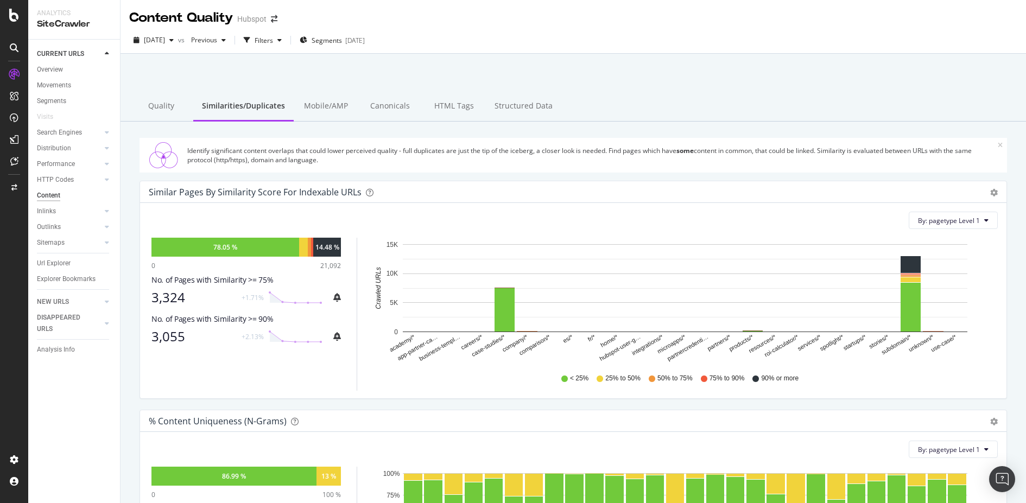
click at [622, 374] on span "25% to 50%" at bounding box center [622, 378] width 35 height 9
click at [754, 330] on rect "A chart." at bounding box center [752, 330] width 21 height 1
click at [391, 70] on div at bounding box center [572, 82] width 879 height 46
click at [365, 44] on div "[DATE]" at bounding box center [355, 40] width 20 height 9
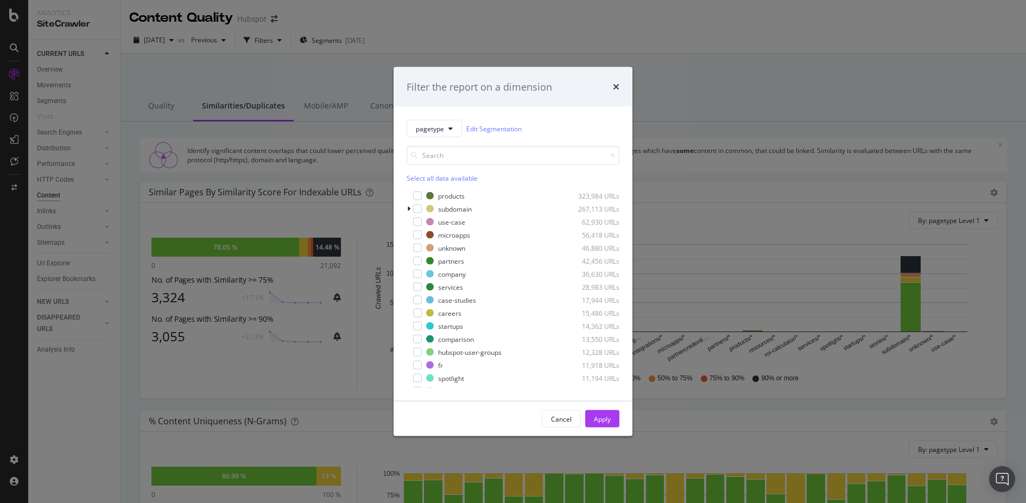
click at [760, 212] on div "Filter the report on a dimension pagetype Edit Segmentation Select all data ava…" at bounding box center [513, 251] width 1026 height 503
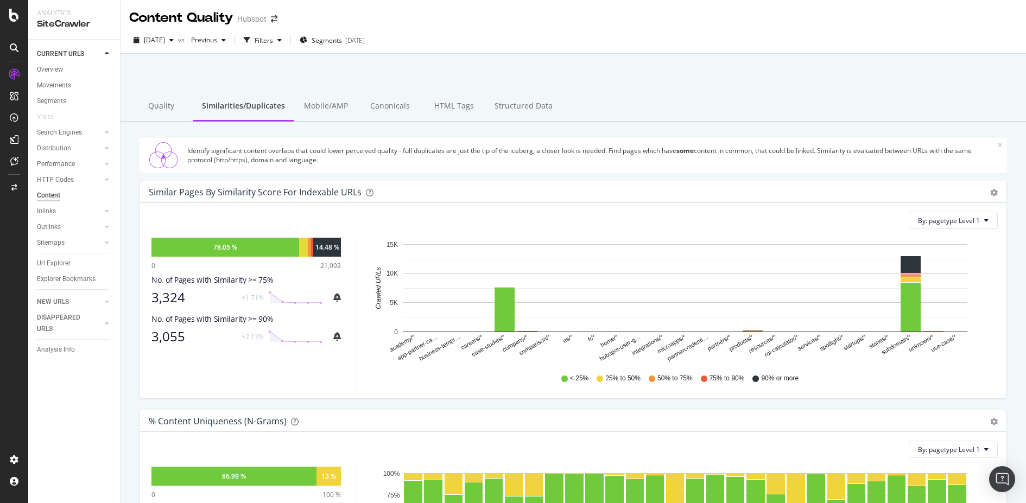
click at [48, 197] on div "Content" at bounding box center [48, 195] width 23 height 11
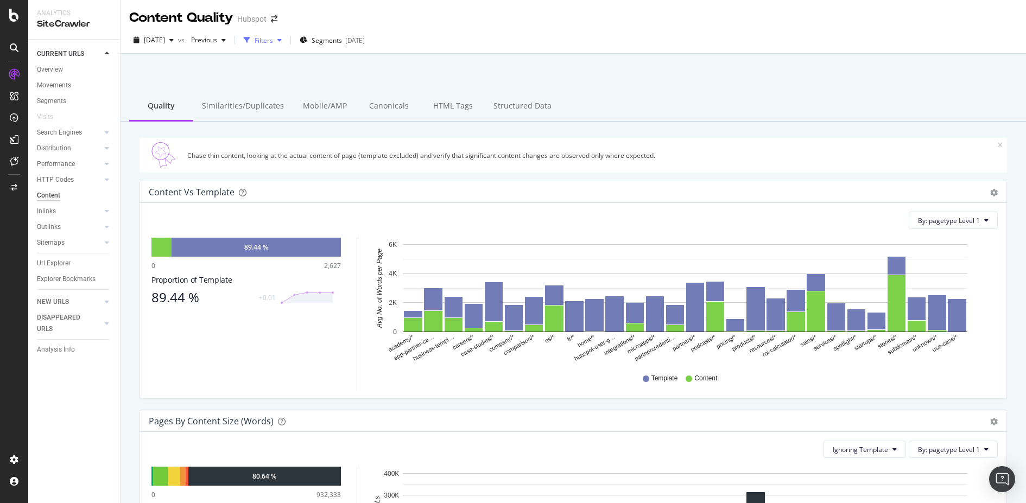
click at [273, 43] on div "Filters" at bounding box center [263, 40] width 18 height 9
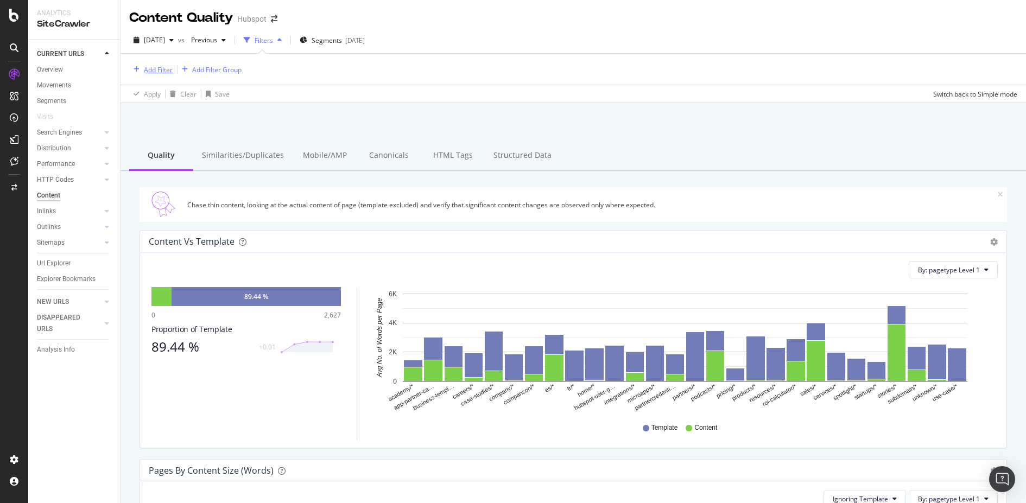
click at [162, 68] on div "Add Filter" at bounding box center [158, 69] width 29 height 9
type input "c"
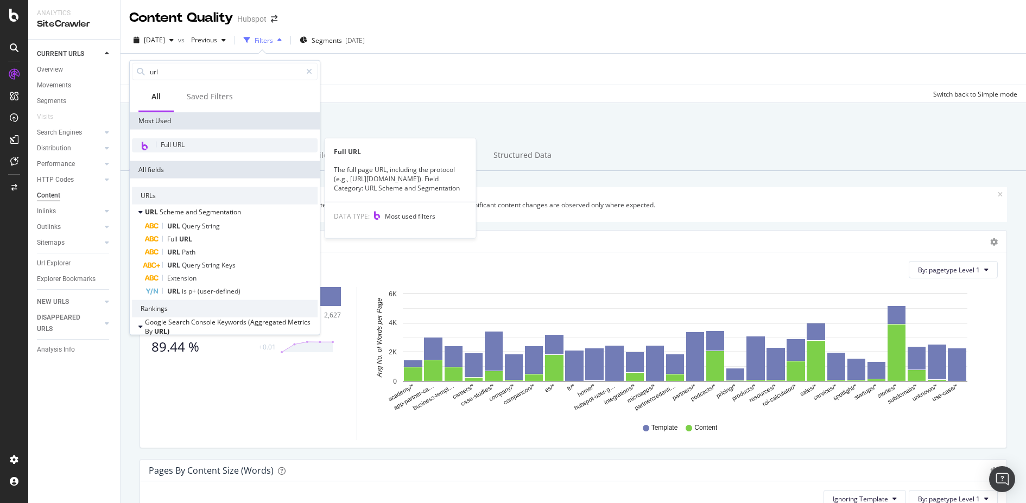
type input "url"
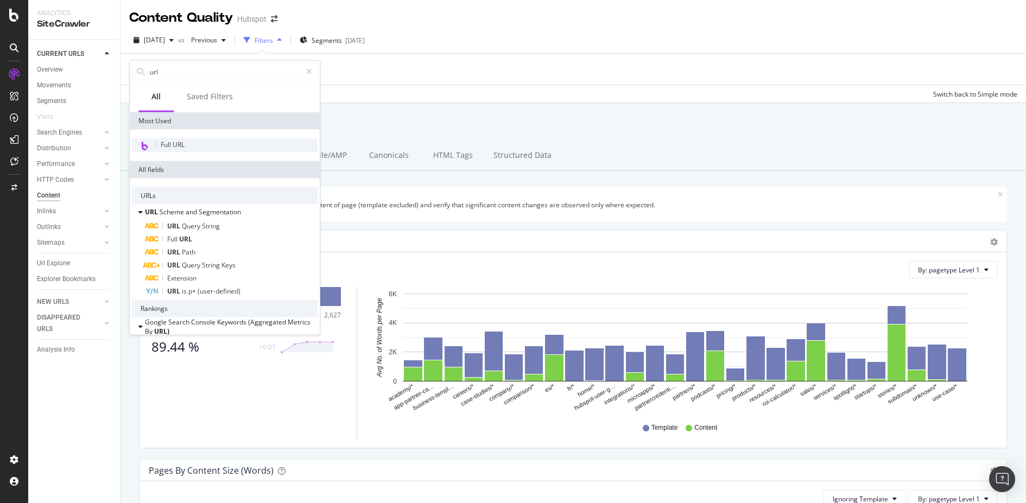
click at [205, 142] on div "Full URL" at bounding box center [225, 145] width 186 height 14
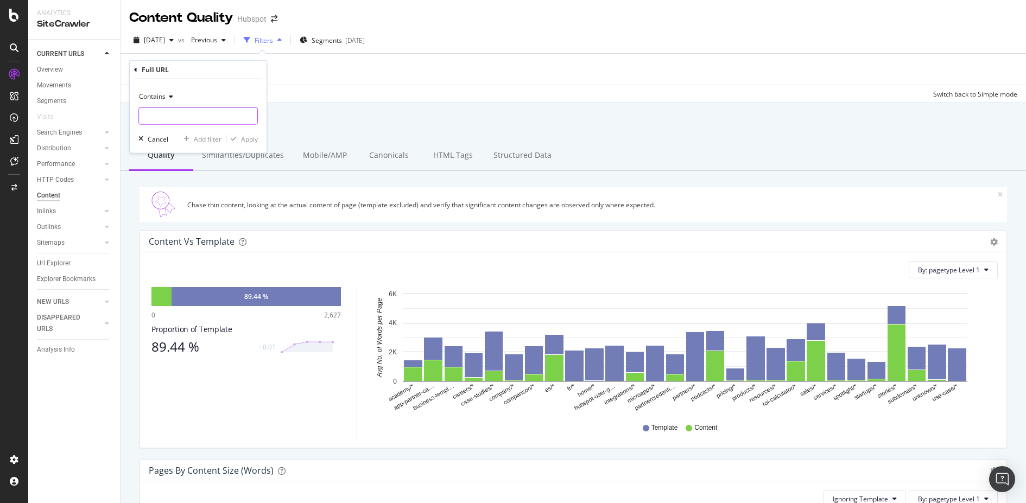
click at [184, 116] on input "text" at bounding box center [198, 115] width 118 height 17
type input "case-studies"
click at [251, 138] on div "Apply" at bounding box center [249, 138] width 17 height 9
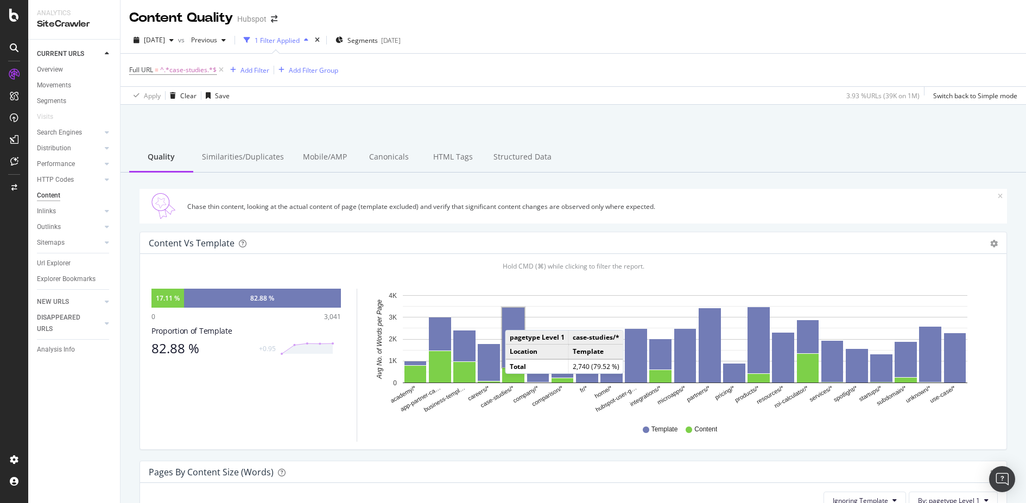
click at [515, 319] on rect "A chart." at bounding box center [513, 338] width 22 height 60
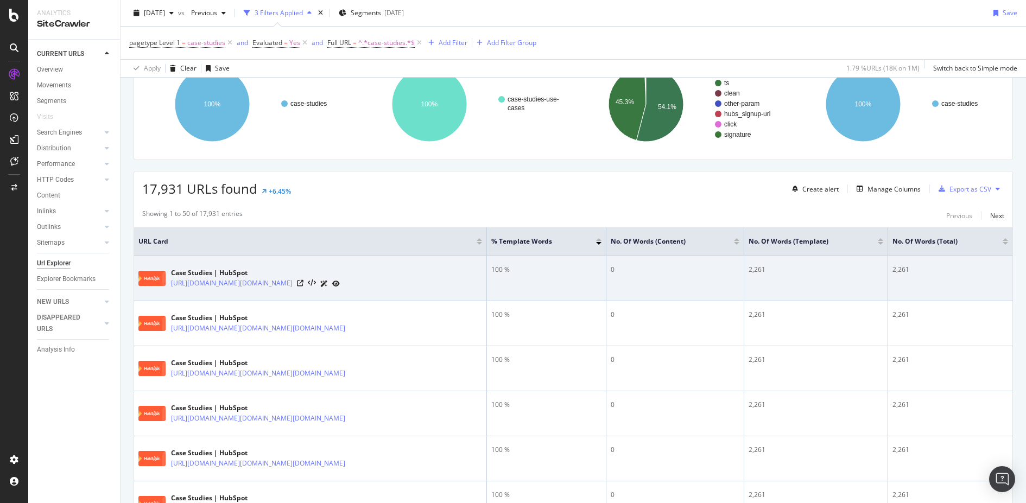
scroll to position [137, 0]
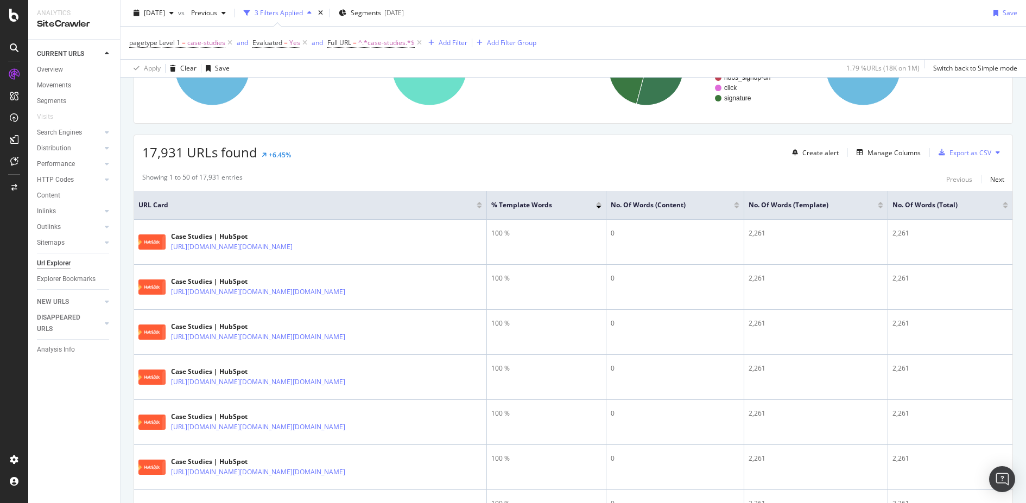
click at [737, 206] on div at bounding box center [736, 207] width 5 height 3
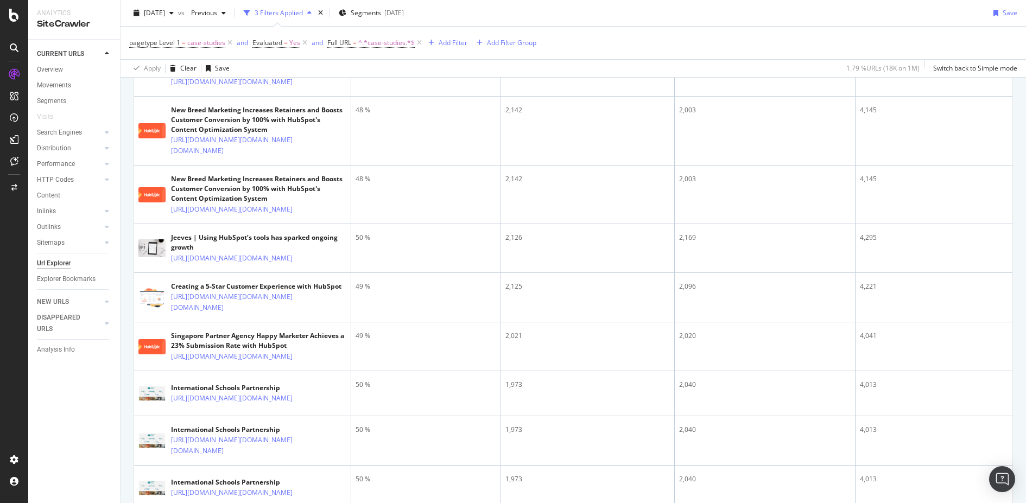
scroll to position [927, 0]
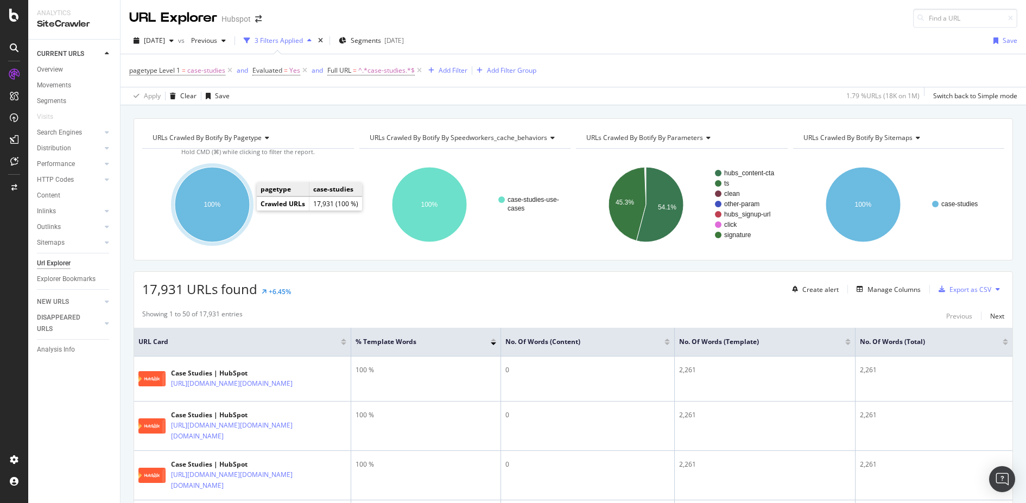
click at [239, 207] on ellipse "A chart." at bounding box center [212, 204] width 75 height 75
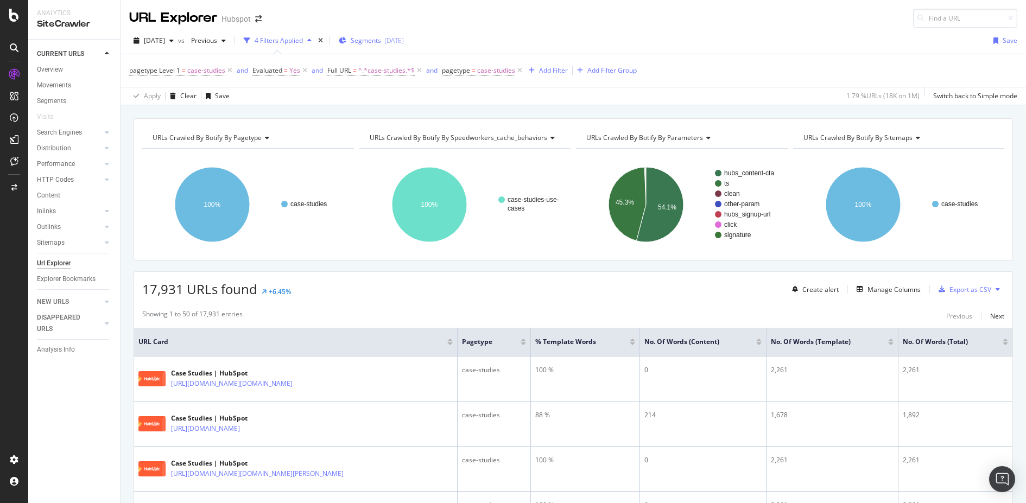
click at [404, 41] on div "[DATE]" at bounding box center [394, 40] width 20 height 9
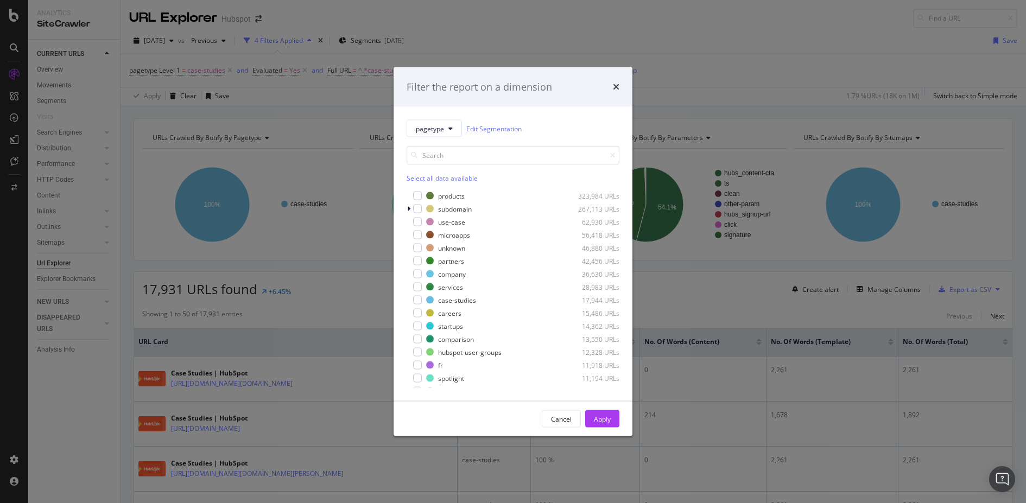
click at [725, 287] on div "Filter the report on a dimension pagetype Edit Segmentation Select all data ava…" at bounding box center [513, 251] width 1026 height 503
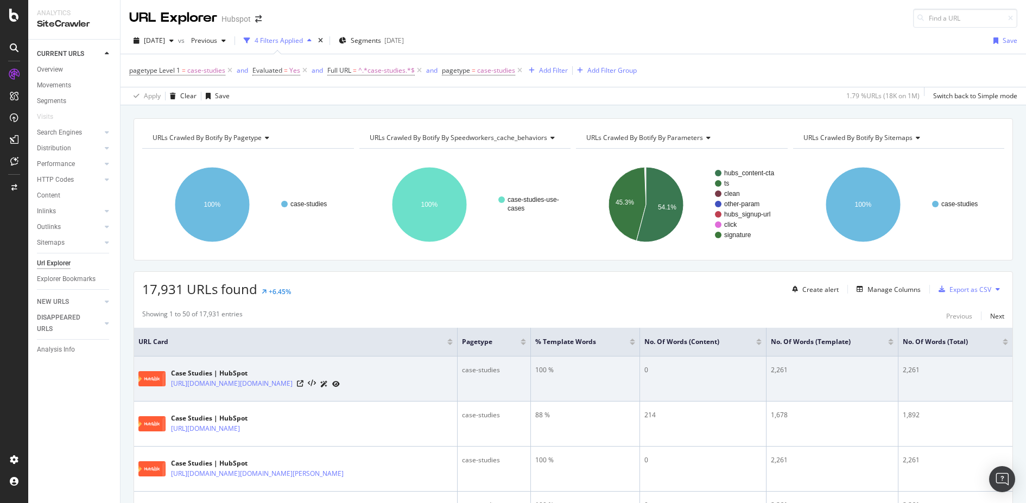
scroll to position [14, 0]
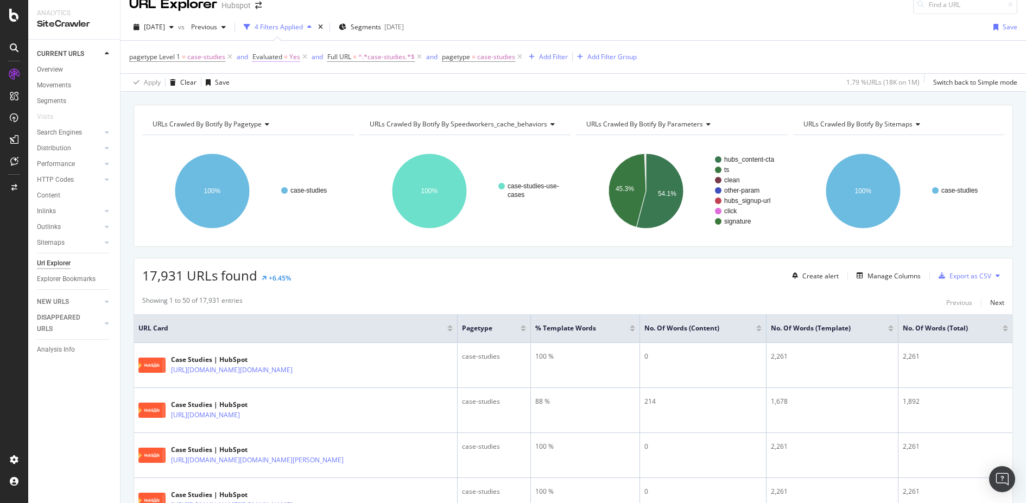
click at [276, 58] on span "Evaluated" at bounding box center [267, 56] width 30 height 9
click at [495, 85] on div "Apply Clear Save 1.79 % URLs ( 18K on 1M ) Switch back to Simple mode" at bounding box center [572, 82] width 905 height 18
click at [282, 49] on span "Evaluated = Yes" at bounding box center [280, 56] width 57 height 15
click at [278, 63] on span "Evaluated = Yes" at bounding box center [280, 56] width 57 height 15
click at [287, 56] on span "Evaluated = Yes" at bounding box center [276, 57] width 48 height 10
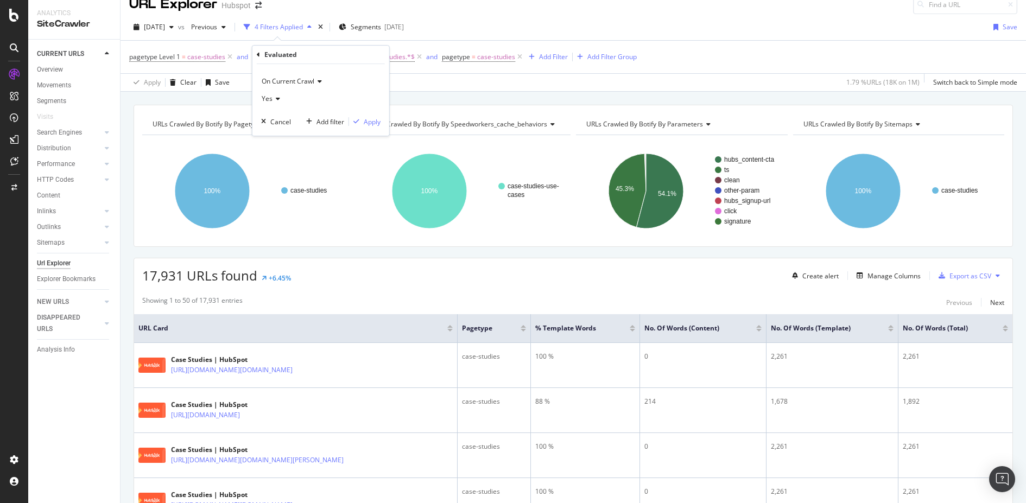
click at [253, 50] on div "Evaluated On Current Crawl Yes Cancel Add filter Apply" at bounding box center [320, 91] width 137 height 90
click at [258, 54] on icon at bounding box center [258, 55] width 3 height 7
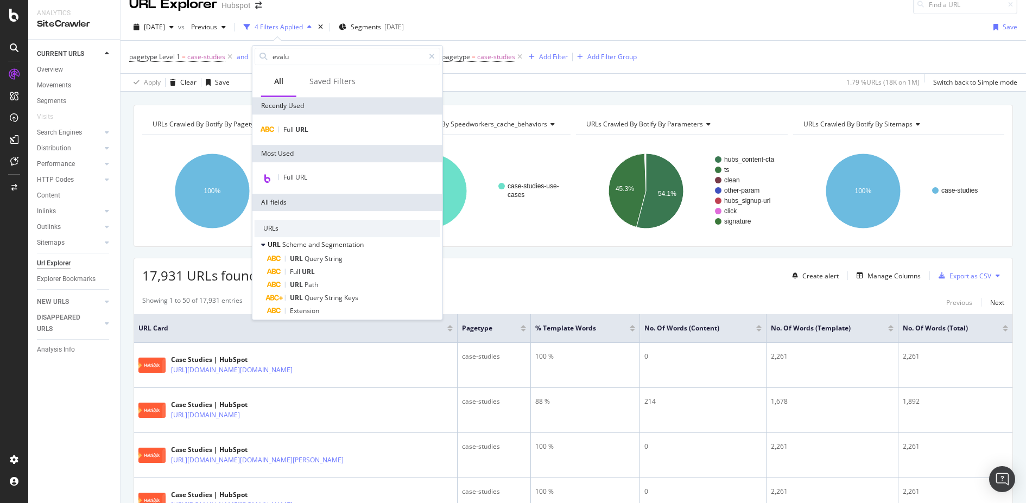
type input "evalua"
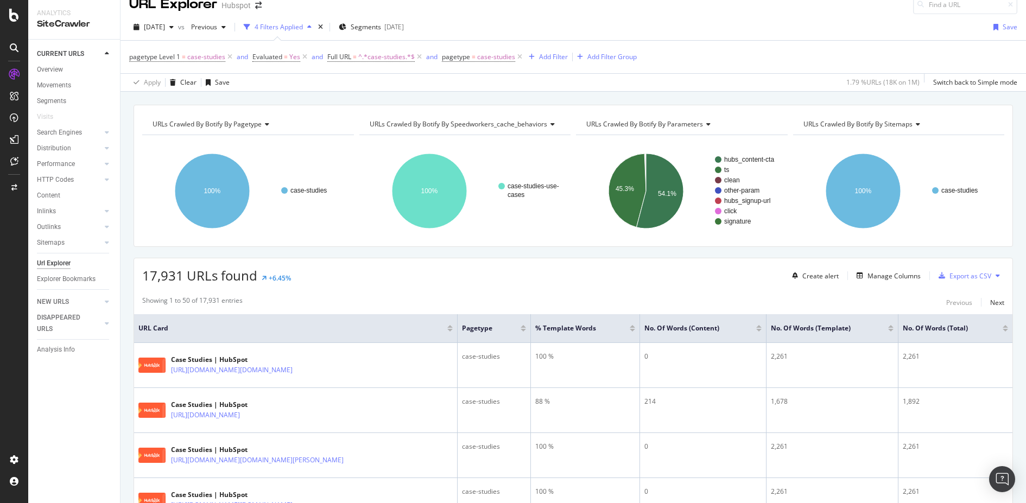
click at [716, 17] on div "[DATE] vs Previous 4 Filters Applied Segments [DATE] Save pagetype Level 1 = ca…" at bounding box center [572, 53] width 905 height 78
click at [502, 58] on span "case-studies" at bounding box center [496, 56] width 38 height 15
click at [584, 21] on div "[DATE] vs Previous 4 Filters Applied Segments [DATE] Save" at bounding box center [572, 29] width 905 height 22
click at [518, 58] on icon at bounding box center [519, 57] width 9 height 11
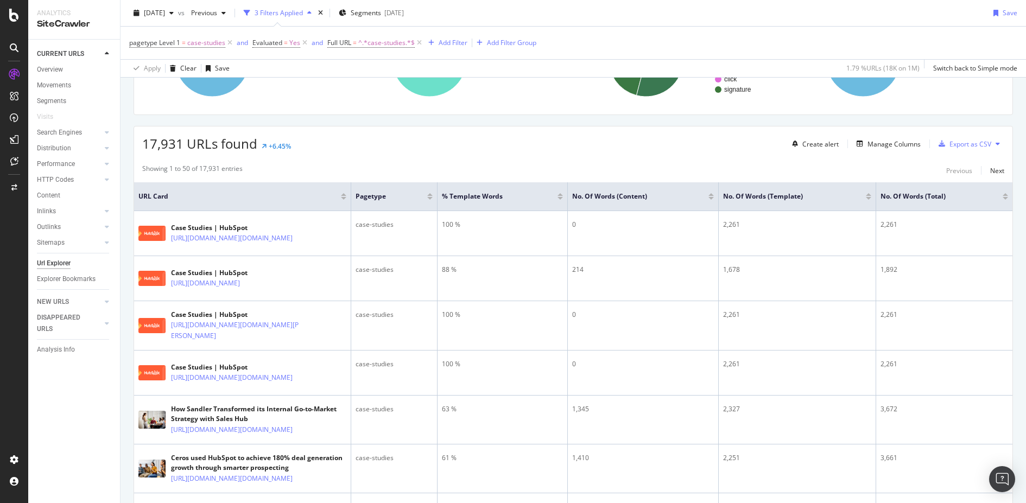
scroll to position [144, 0]
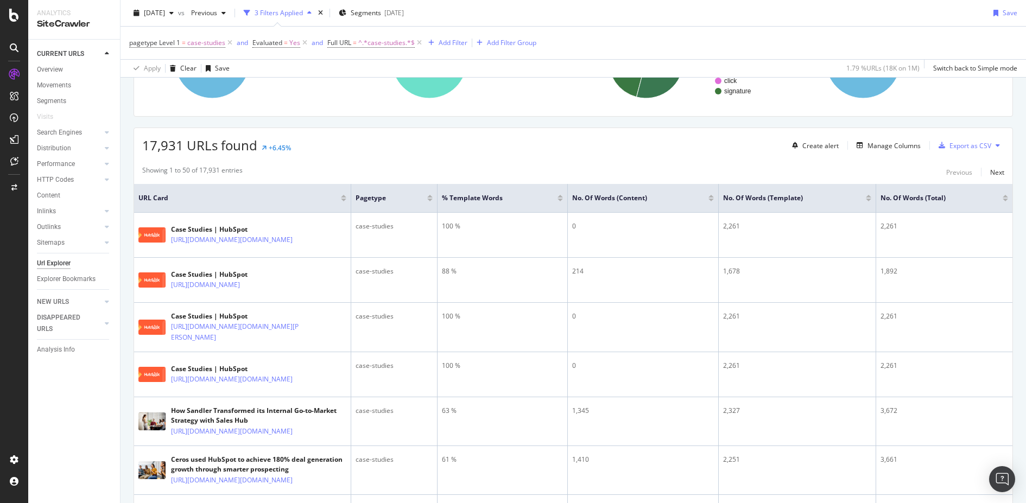
click at [869, 201] on div "No. of Words (Template)" at bounding box center [797, 198] width 148 height 11
click at [868, 199] on div at bounding box center [867, 200] width 5 height 3
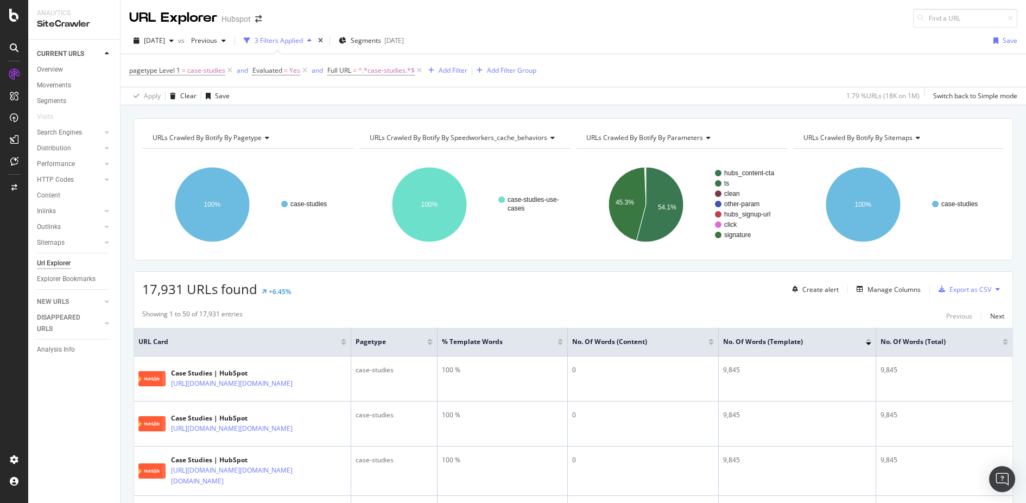
click at [867, 339] on div at bounding box center [867, 340] width 5 height 3
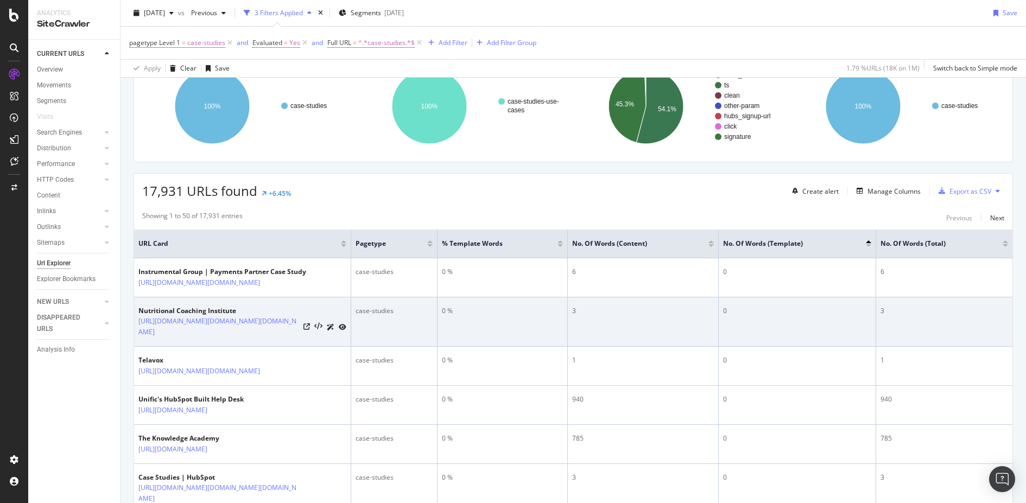
scroll to position [109, 0]
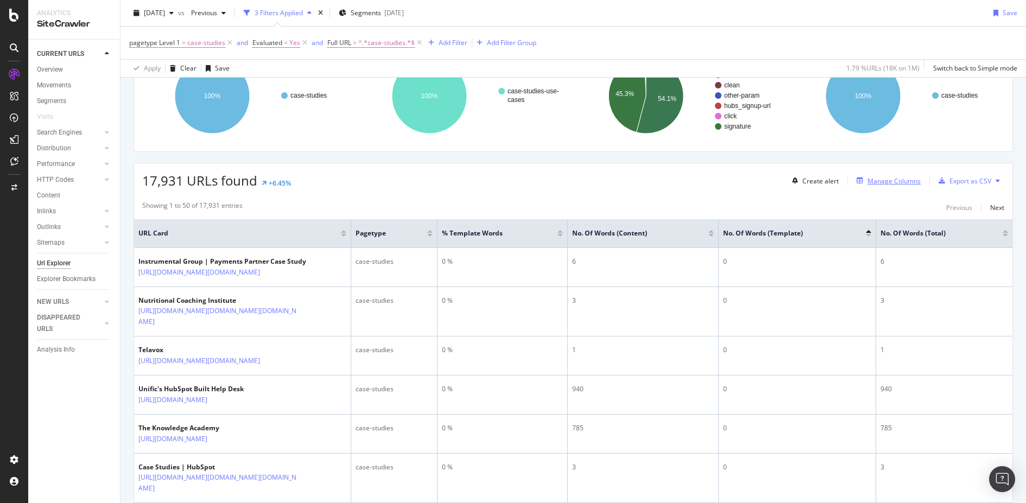
click at [909, 180] on div "Manage Columns" at bounding box center [893, 180] width 53 height 9
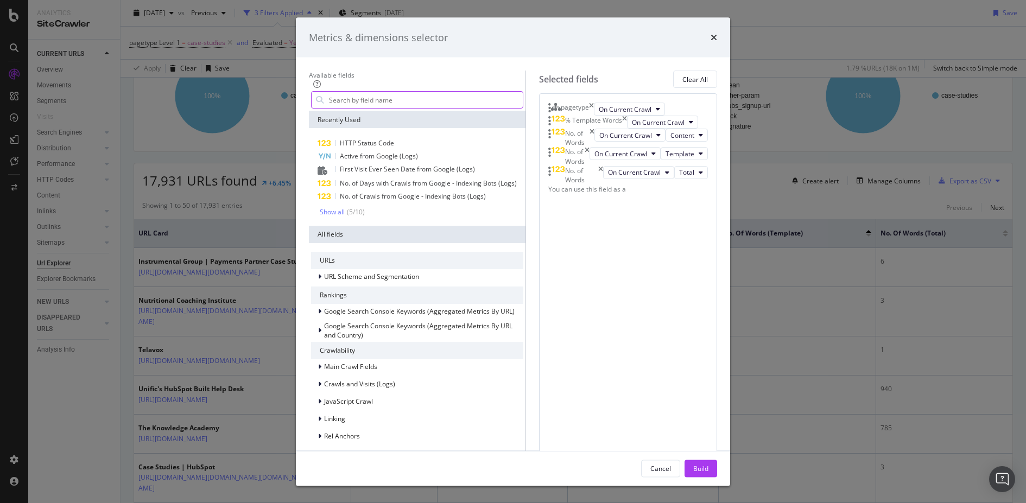
click at [367, 108] on input "modal" at bounding box center [425, 100] width 195 height 16
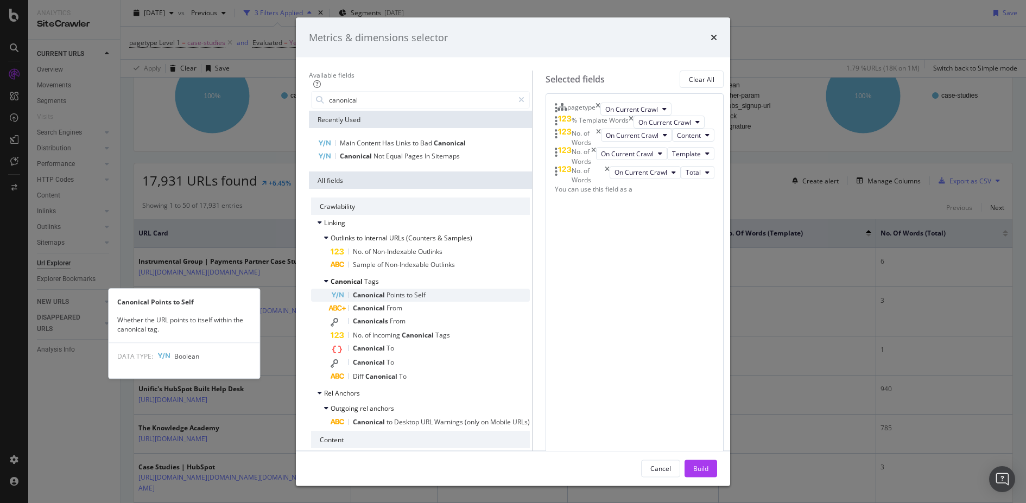
type input "canonical"
click at [414, 300] on span "Self" at bounding box center [419, 294] width 11 height 9
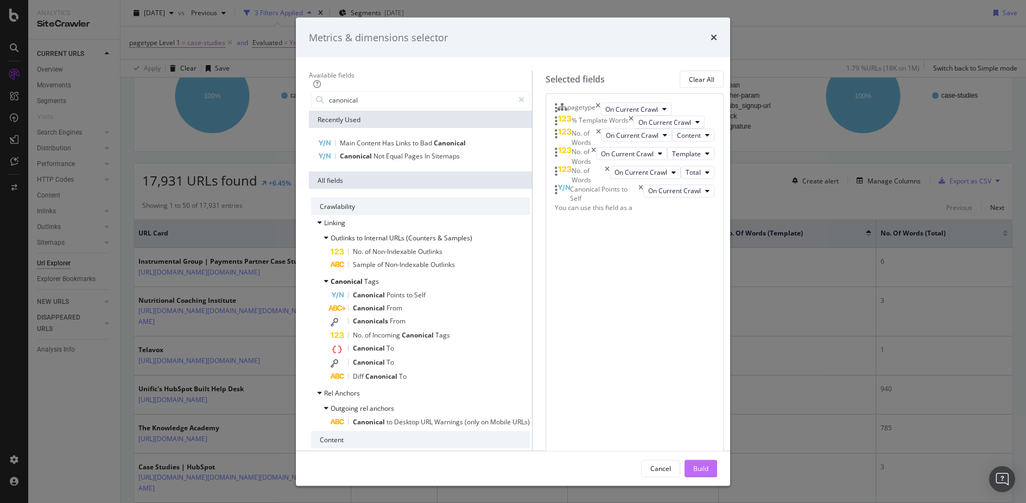
click at [708, 463] on div "Build" at bounding box center [700, 467] width 15 height 9
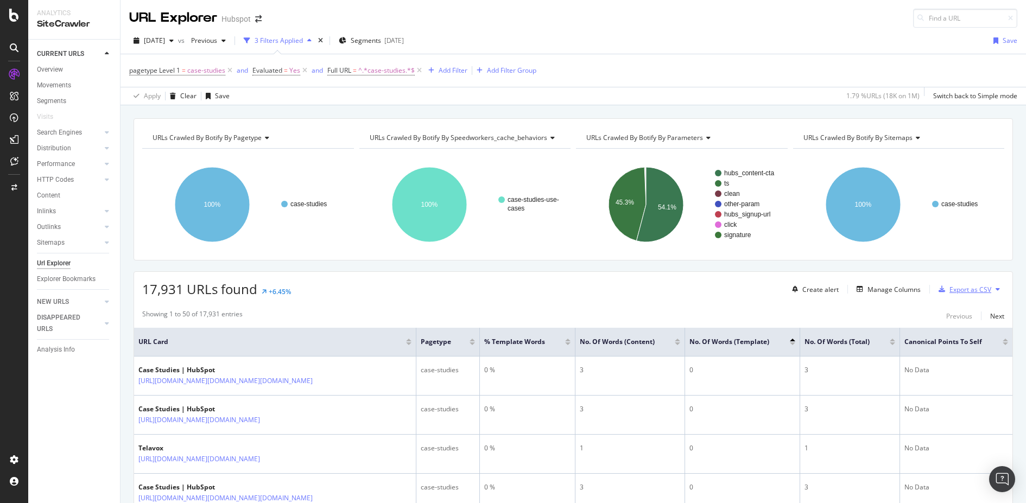
click at [959, 282] on div "Export as CSV" at bounding box center [962, 289] width 57 height 16
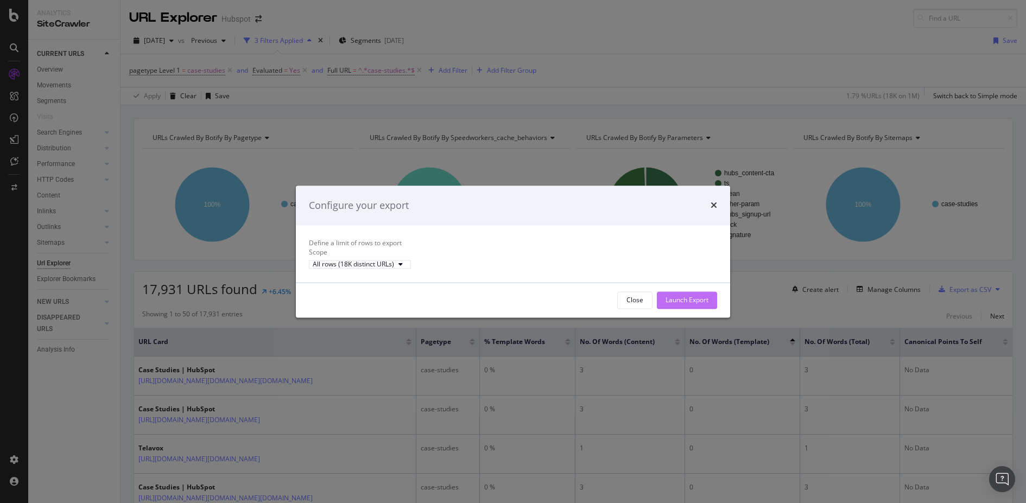
click at [702, 304] on div "Launch Export" at bounding box center [686, 299] width 43 height 9
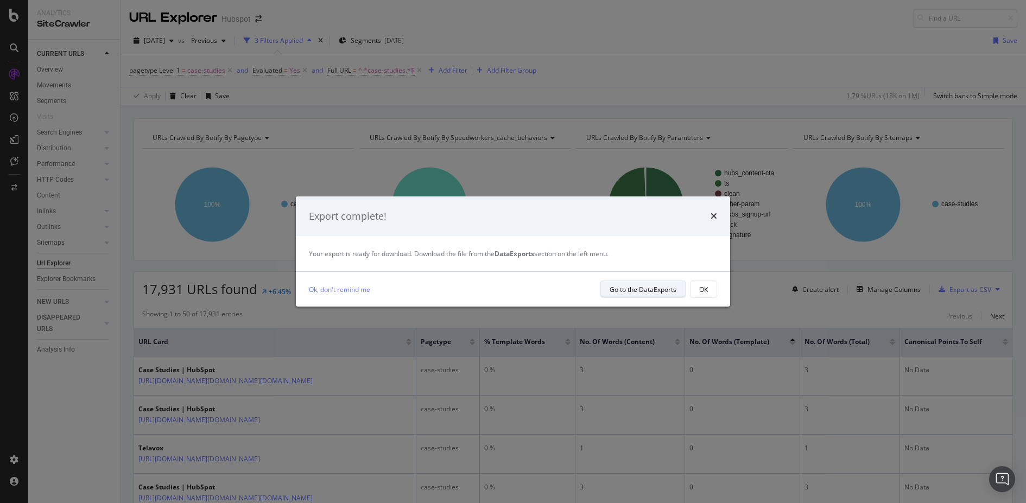
click at [653, 292] on div "Go to the DataExports" at bounding box center [642, 289] width 67 height 9
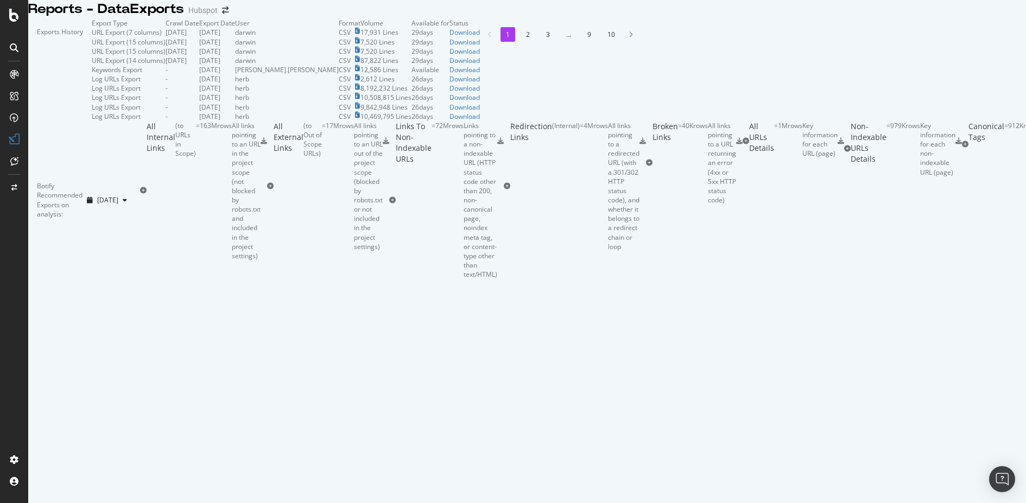
click at [480, 37] on td "Download" at bounding box center [464, 32] width 30 height 9
click at [480, 37] on div "Download" at bounding box center [464, 32] width 30 height 9
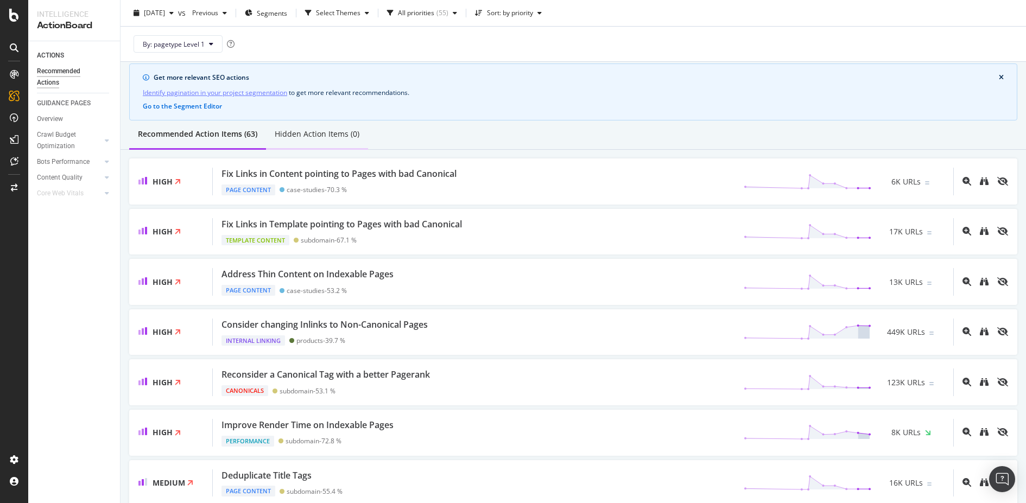
scroll to position [49, 0]
